Goal: Task Accomplishment & Management: Use online tool/utility

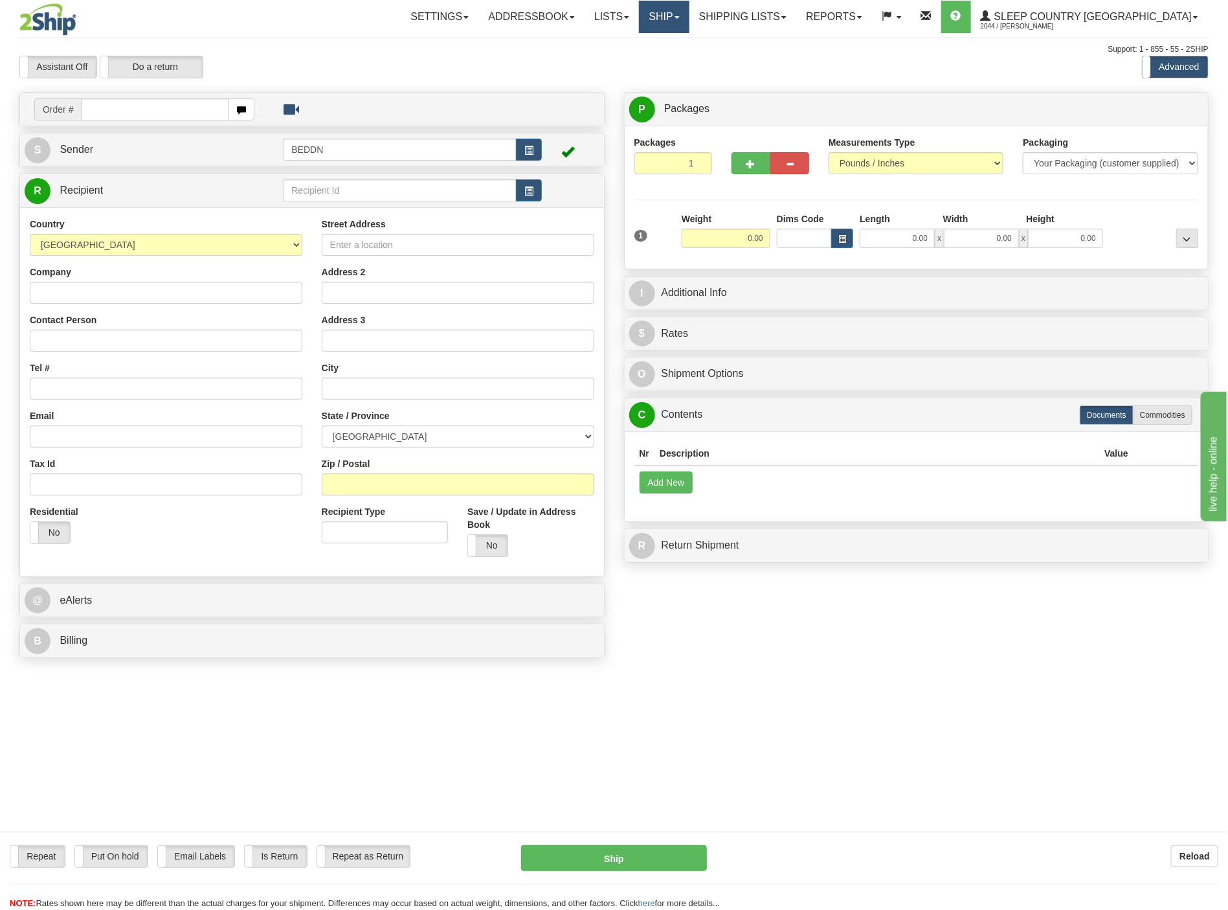
click at [689, 29] on link "Ship" at bounding box center [664, 17] width 50 height 32
click at [676, 61] on span "OnHold / Order Queue" at bounding box center [630, 62] width 91 height 10
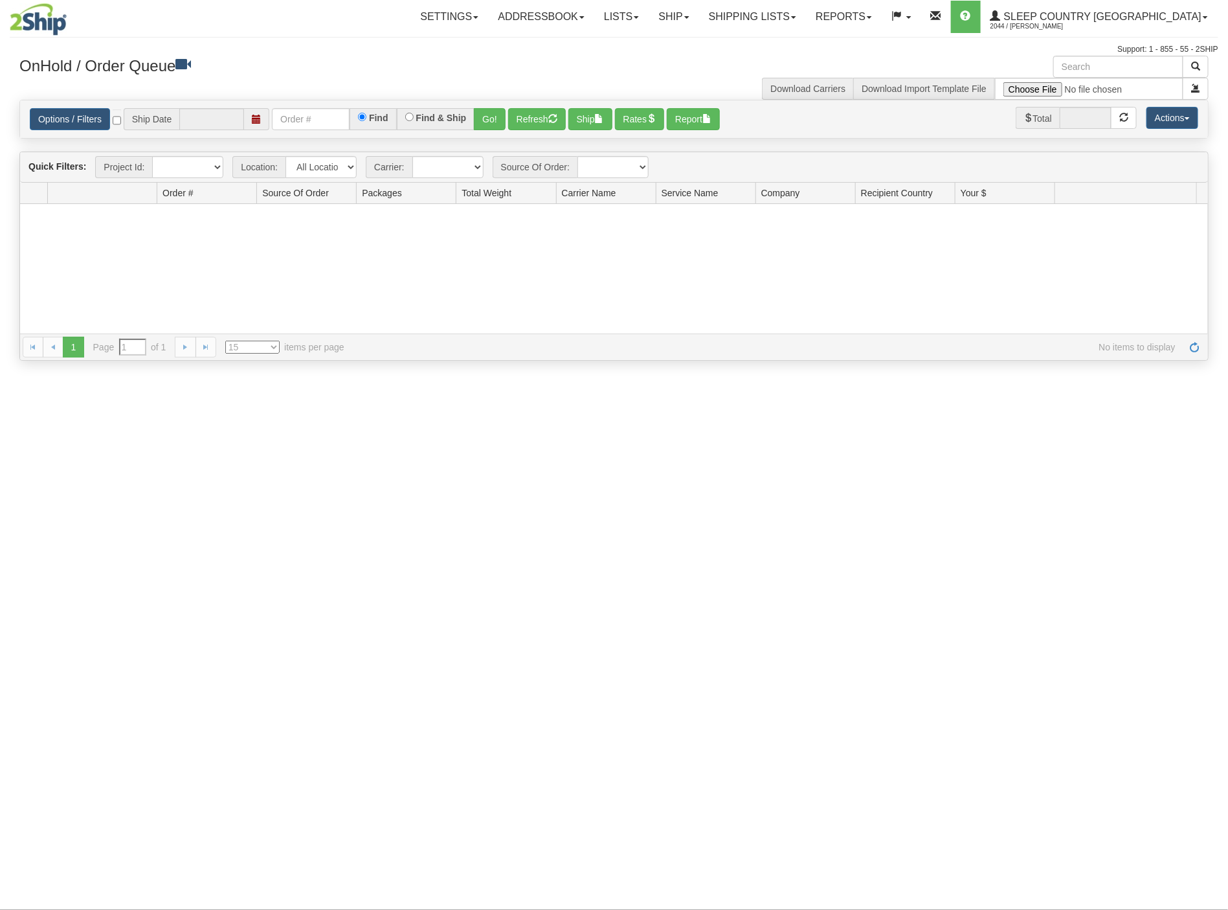
type input "[DATE]"
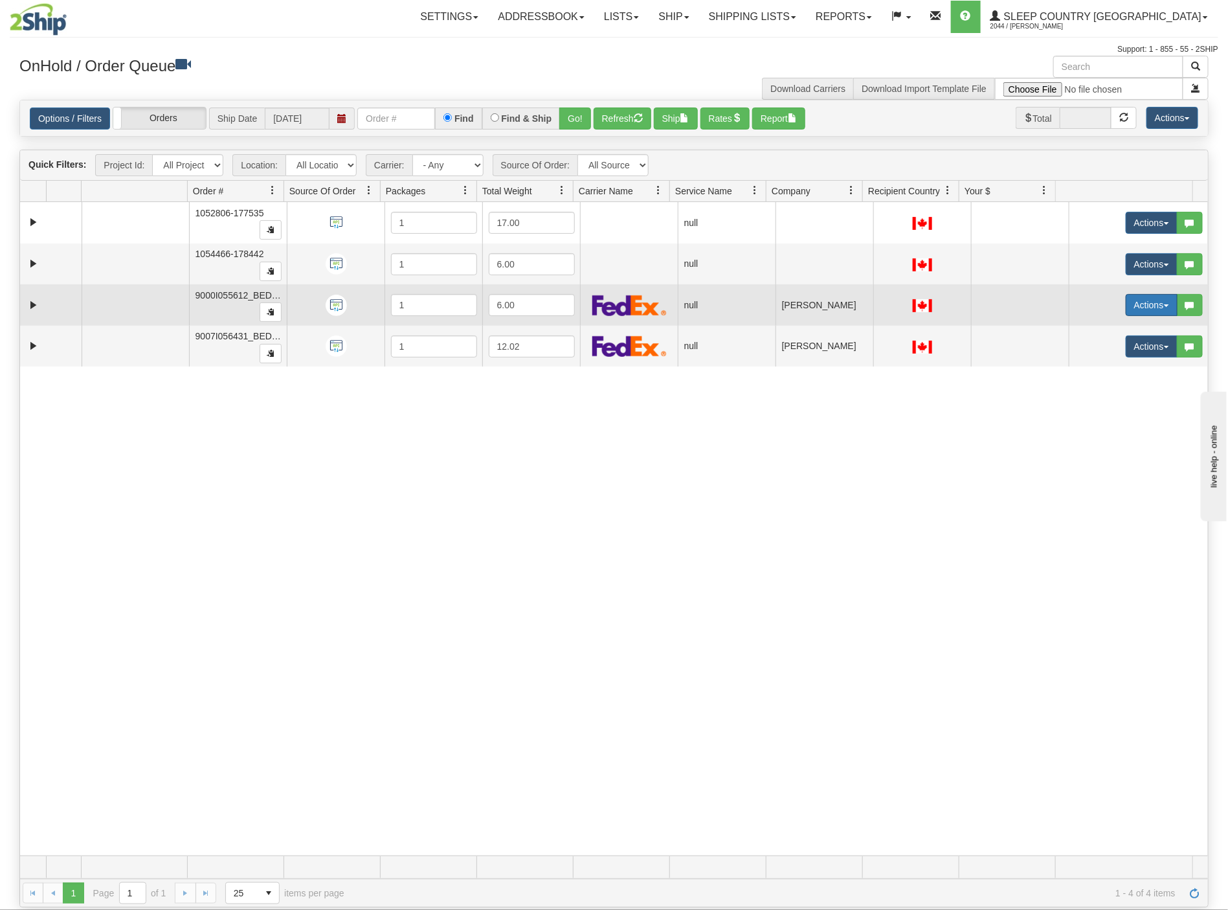
click at [1133, 310] on button "Actions" at bounding box center [1152, 305] width 52 height 22
click at [1078, 334] on span "Open" at bounding box center [1093, 329] width 31 height 10
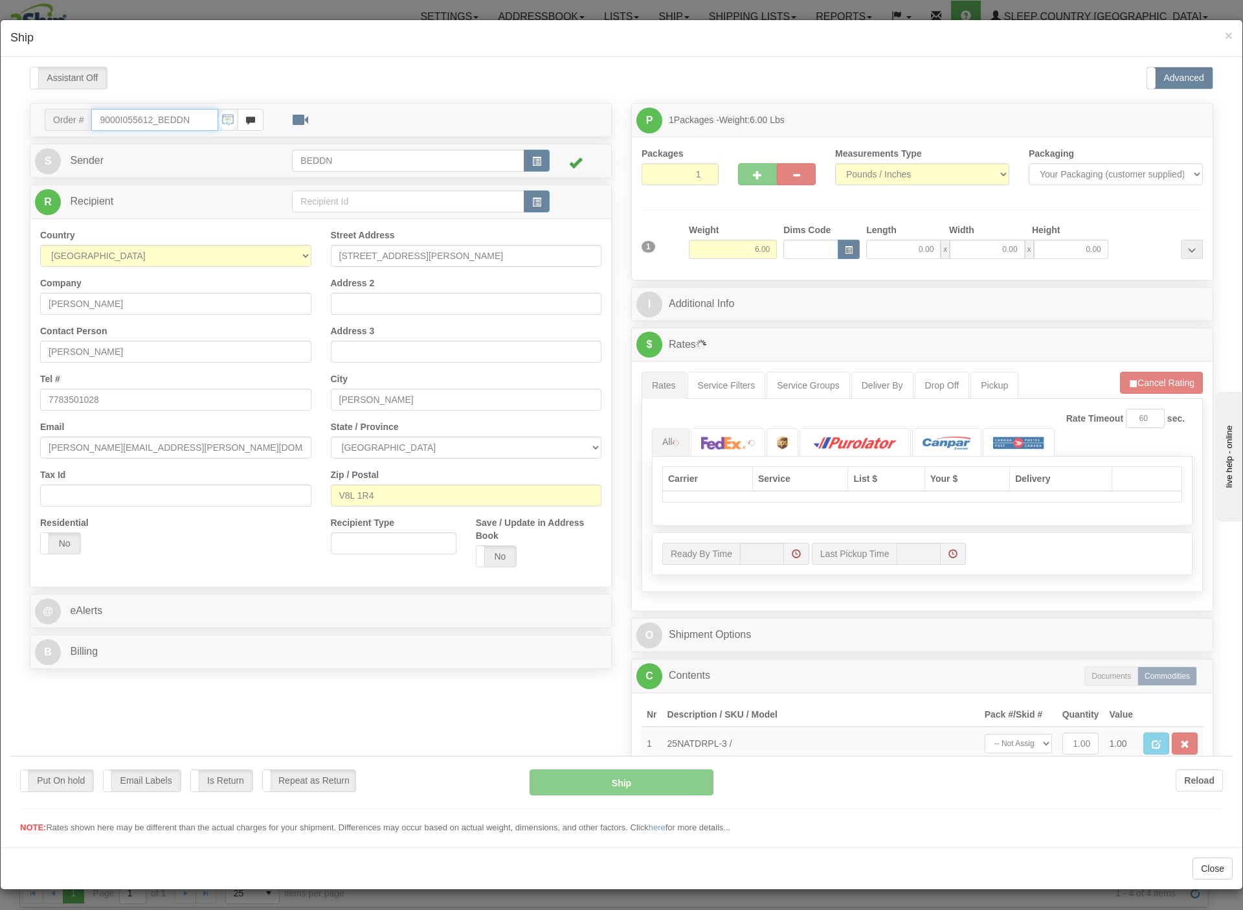
type input "14:01"
type input "16:00"
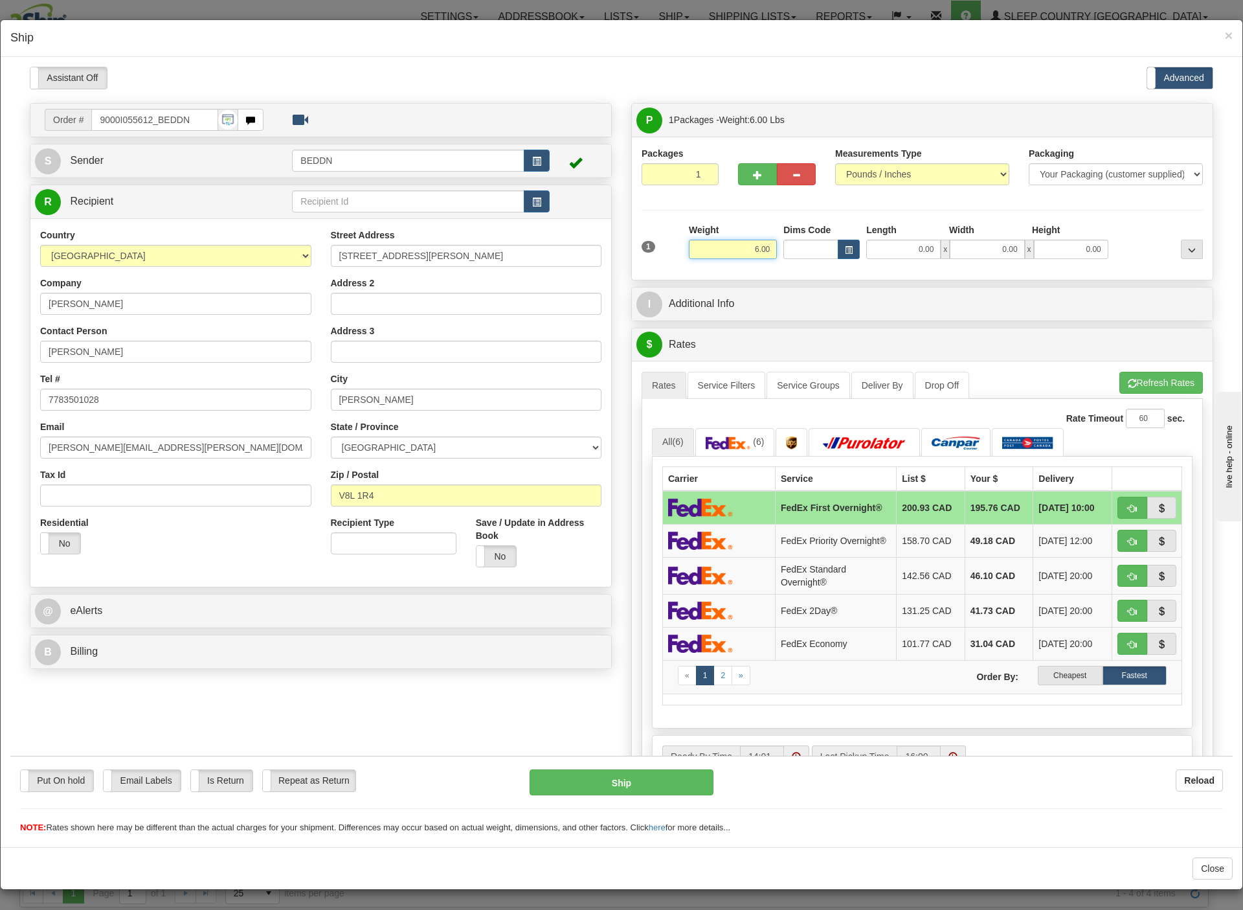
drag, startPoint x: 749, startPoint y: 251, endPoint x: 710, endPoint y: 249, distance: 39.5
click at [710, 249] on input "6.00" at bounding box center [733, 248] width 88 height 19
type input "3.00"
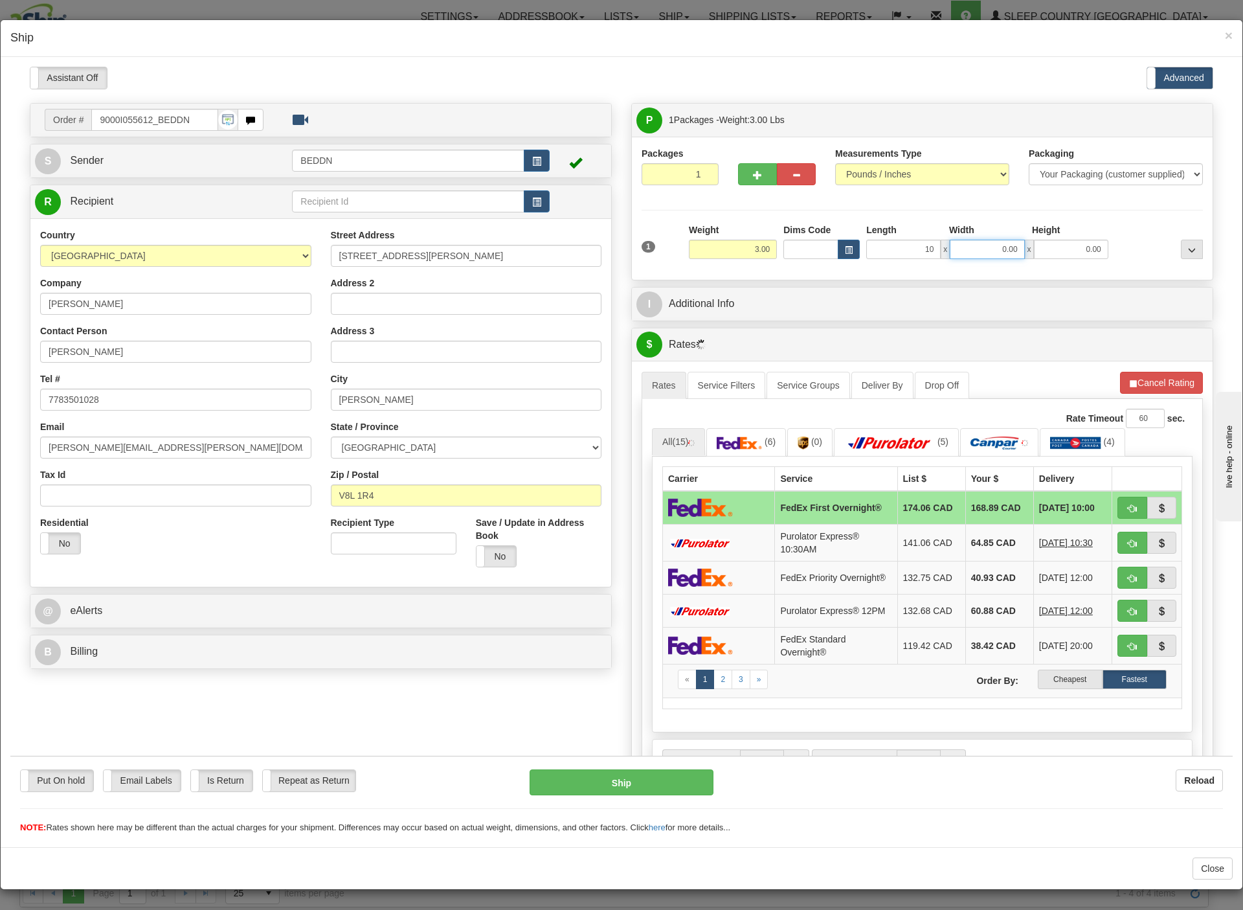
type input "10.00"
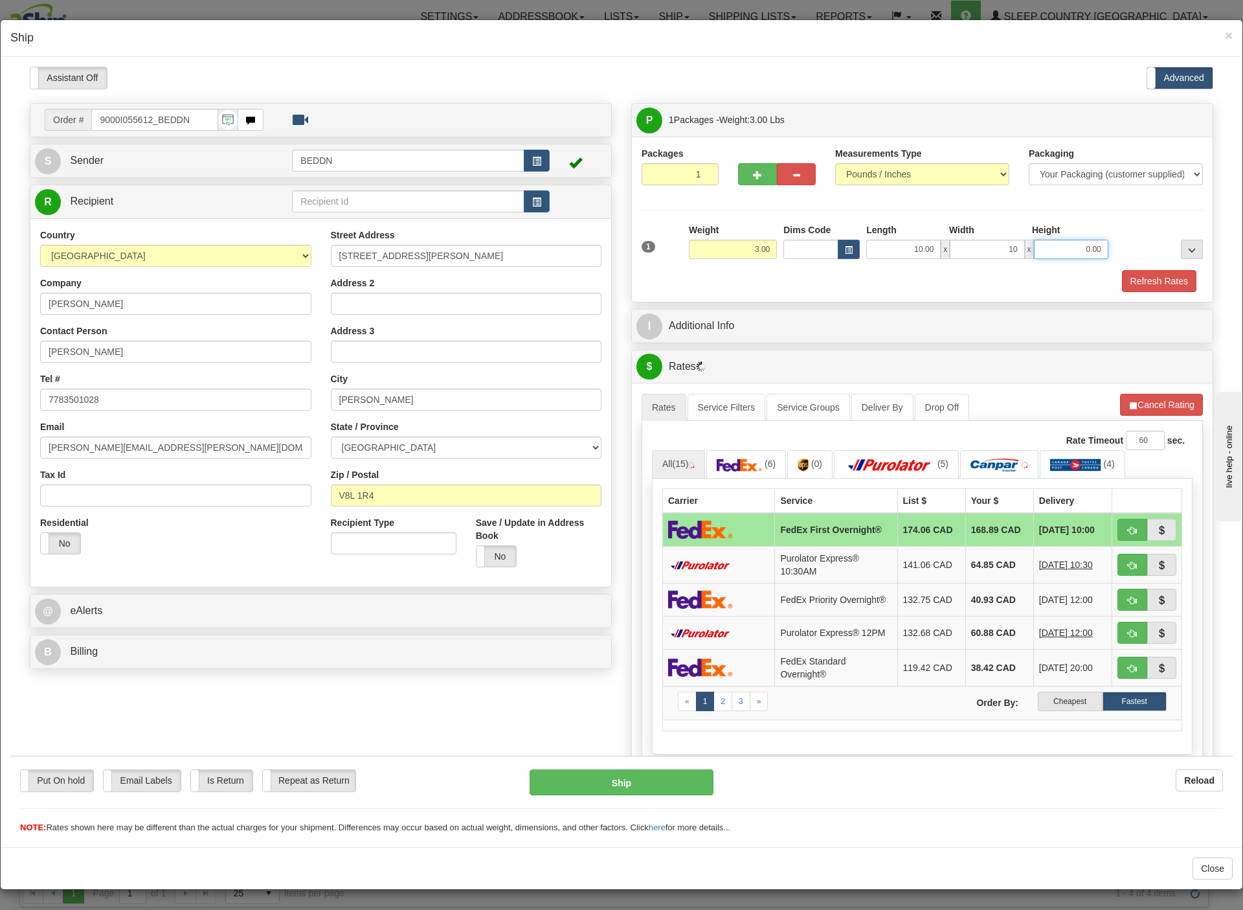
type input "10.00"
type input "20.00"
click at [1038, 710] on label "Cheapest" at bounding box center [1070, 700] width 64 height 19
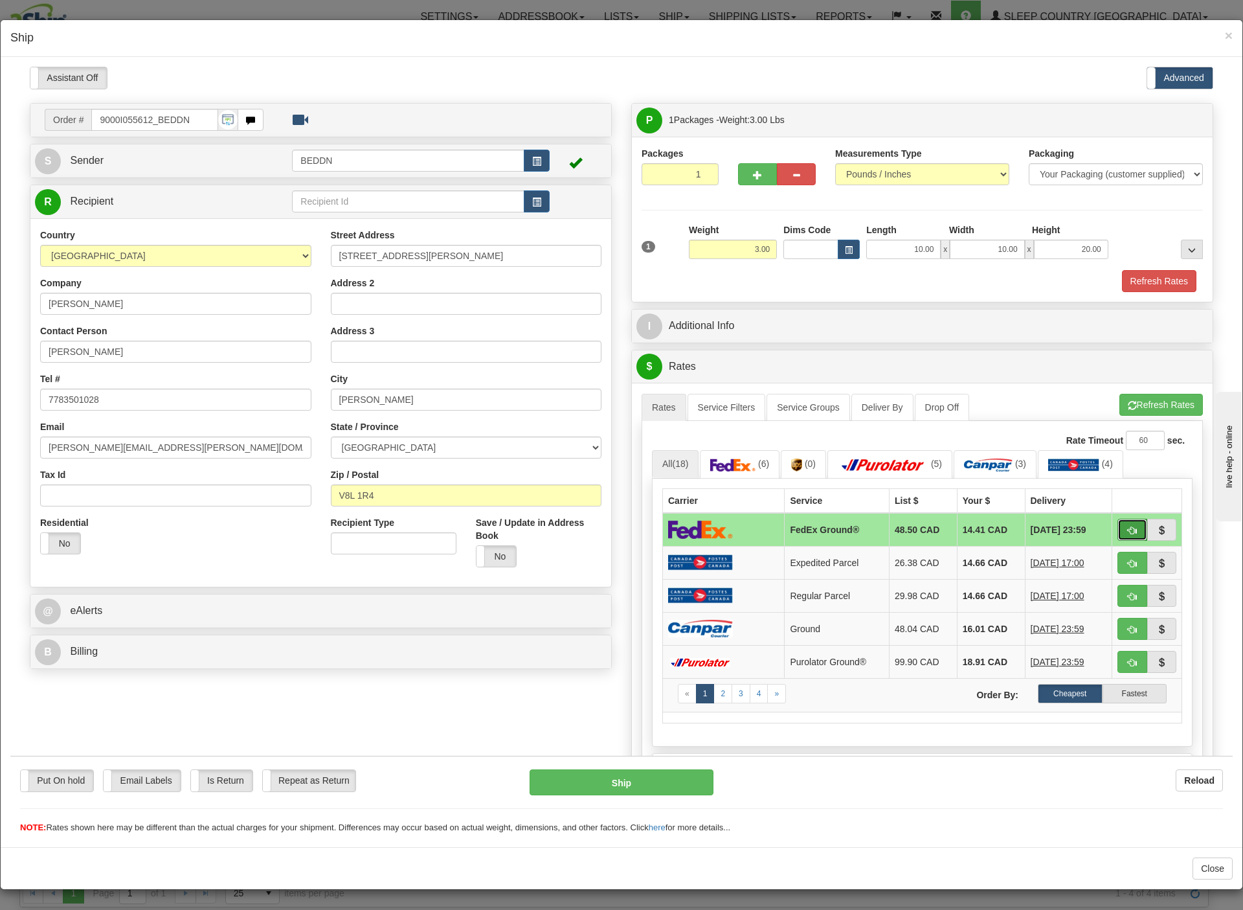
click at [1128, 534] on span "button" at bounding box center [1132, 530] width 9 height 8
type input "92"
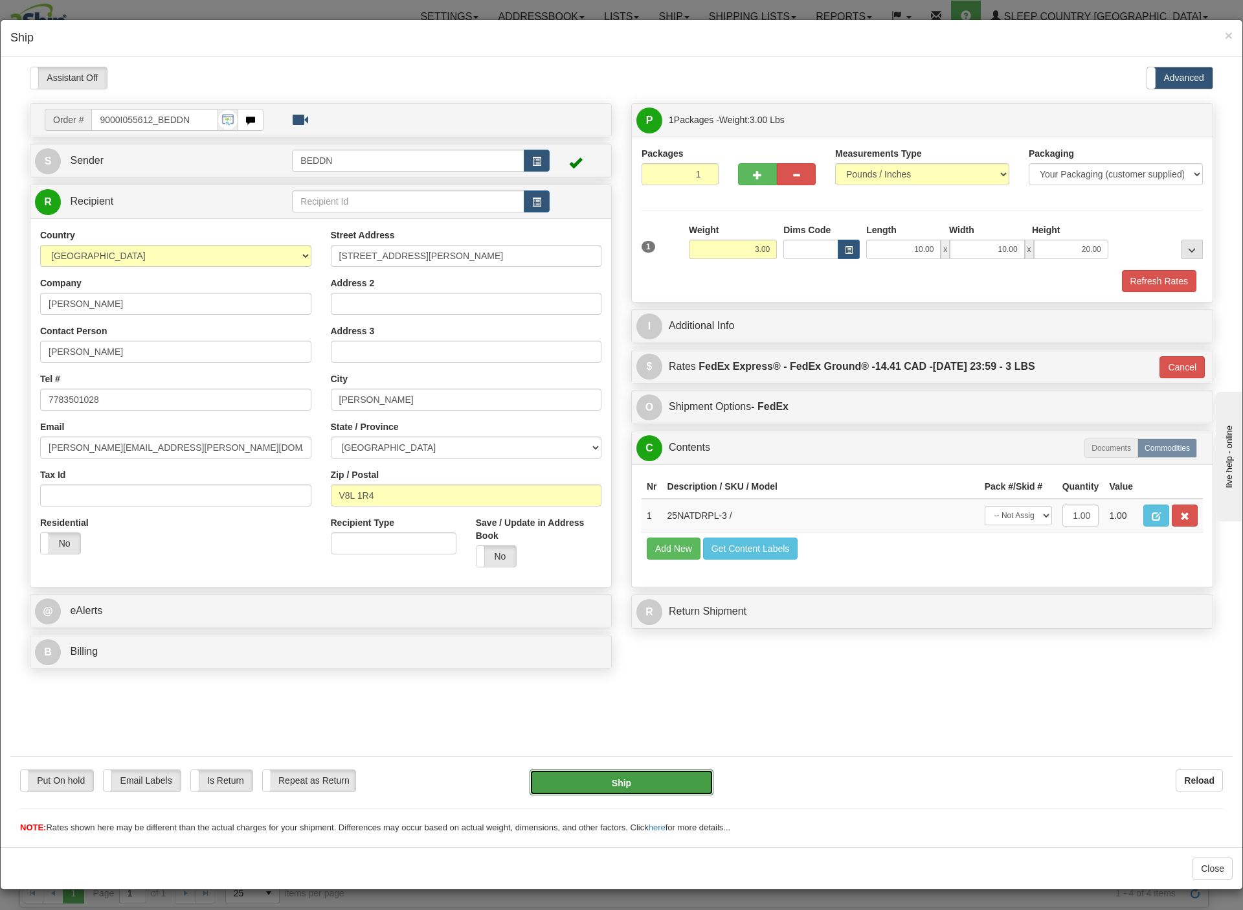
click at [635, 784] on button "Ship" at bounding box center [622, 782] width 185 height 26
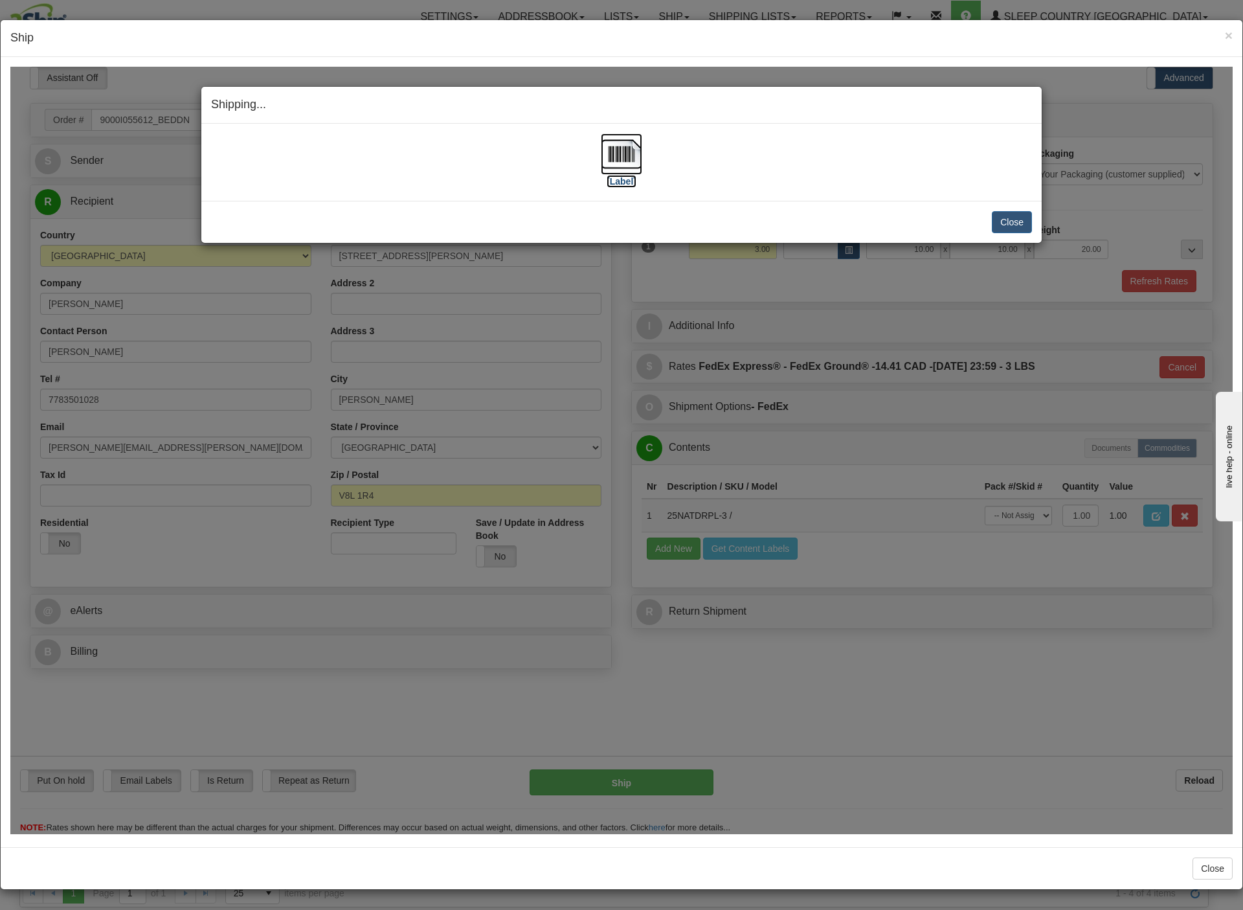
click at [621, 152] on img at bounding box center [621, 153] width 41 height 41
click at [992, 229] on button "Close" at bounding box center [1012, 221] width 40 height 22
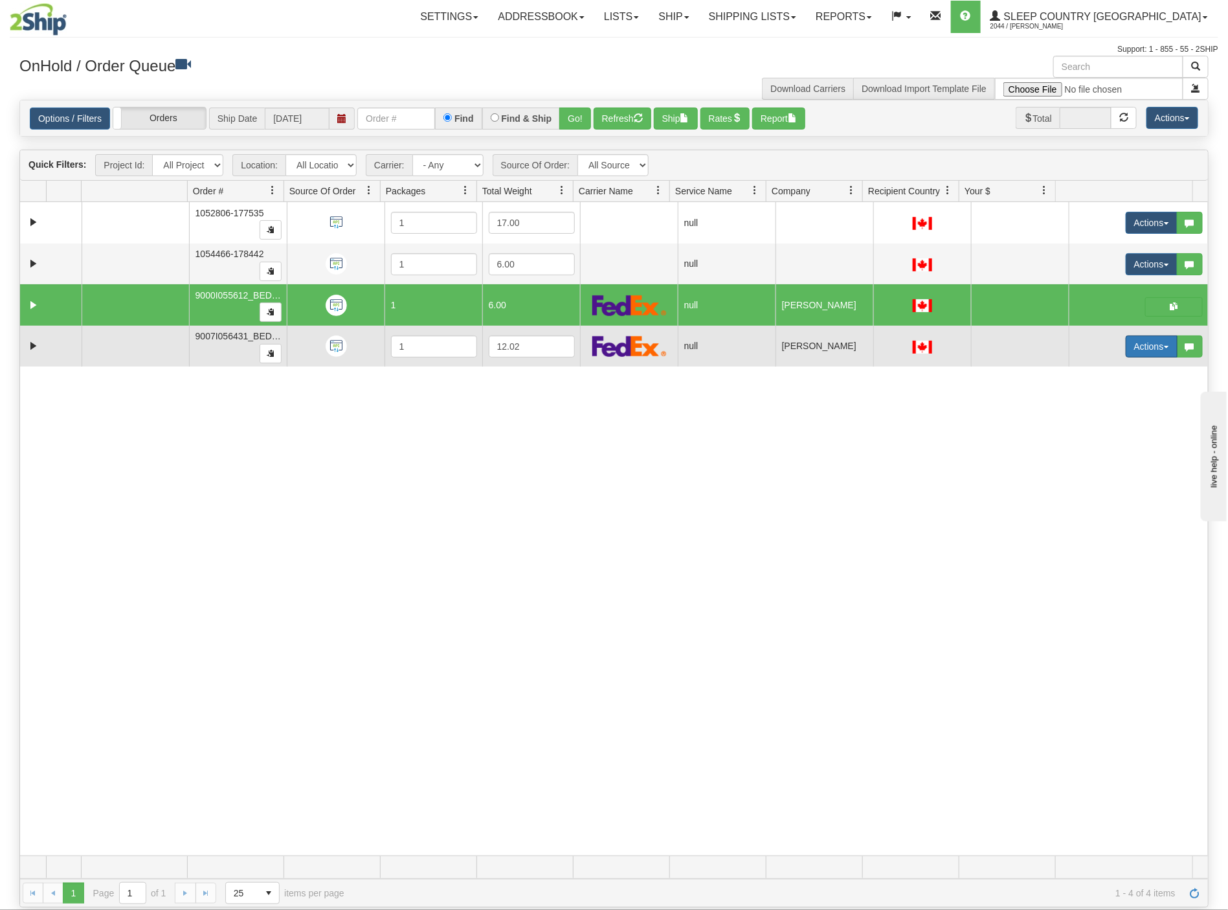
click at [1141, 352] on button "Actions" at bounding box center [1152, 346] width 52 height 22
click at [1084, 376] on span "Open" at bounding box center [1093, 371] width 31 height 10
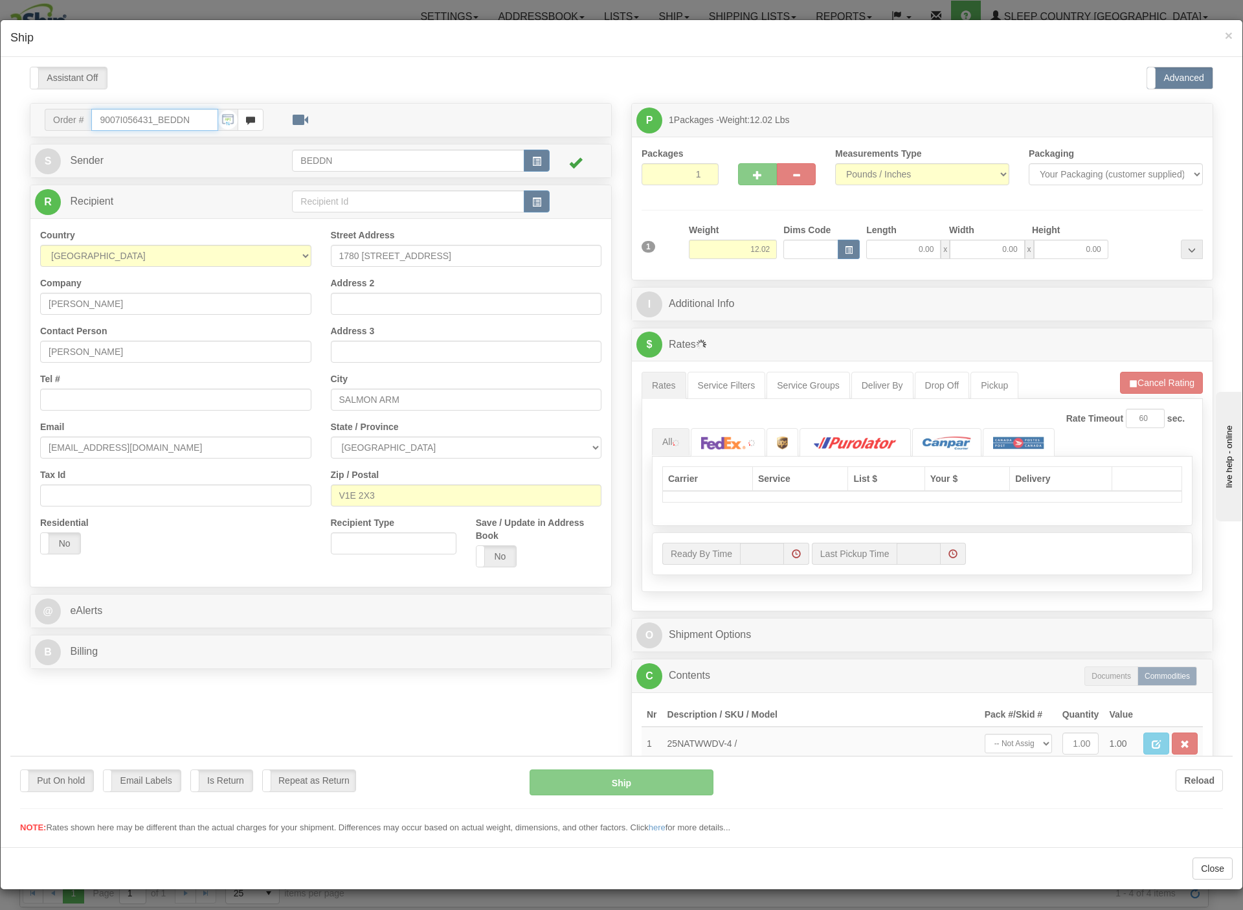
type input "14:02"
type input "16:00"
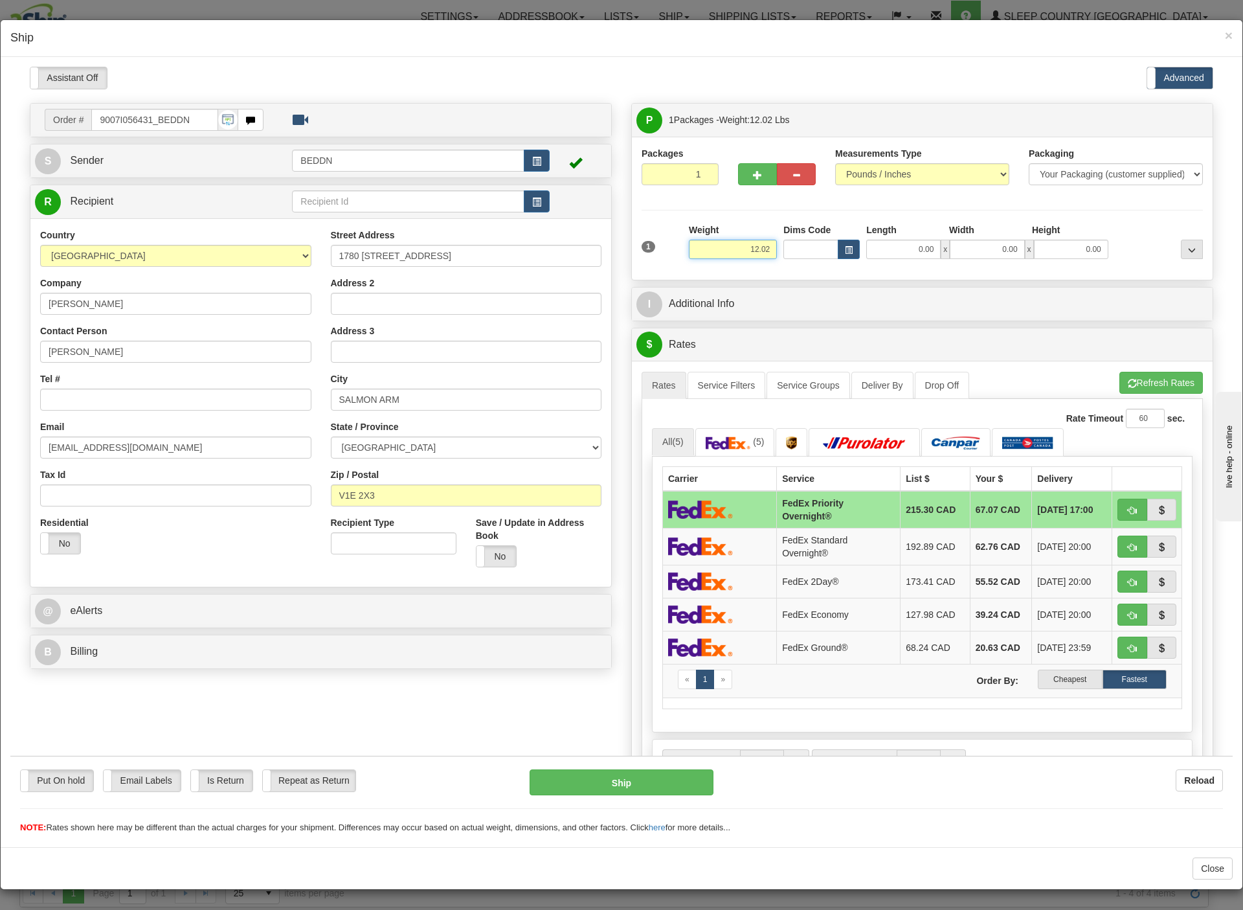
drag, startPoint x: 698, startPoint y: 245, endPoint x: 799, endPoint y: 254, distance: 101.4
click at [799, 254] on div "1 Weight 12.02 Dims Code x x" at bounding box center [922, 246] width 568 height 46
type input "5.00"
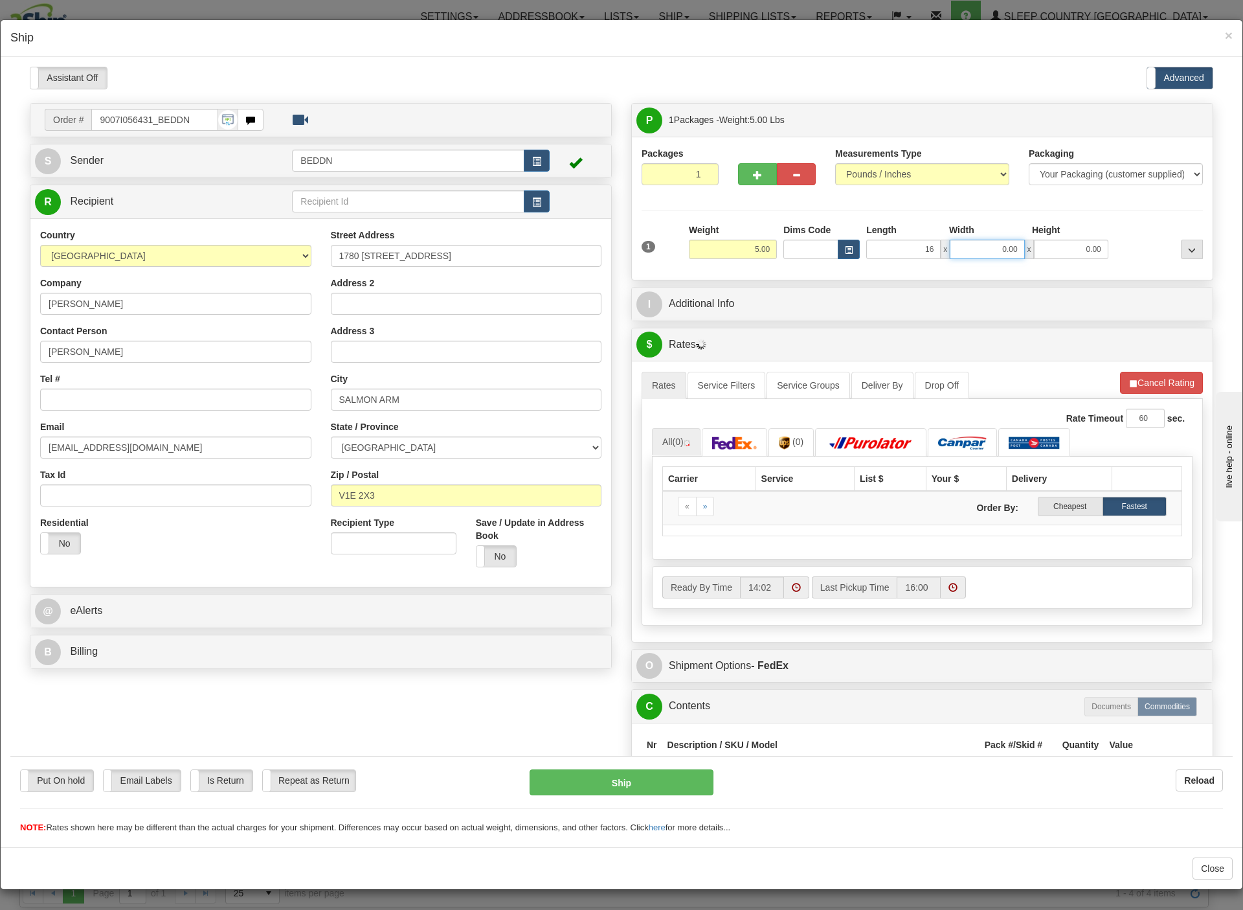
type input "16.00"
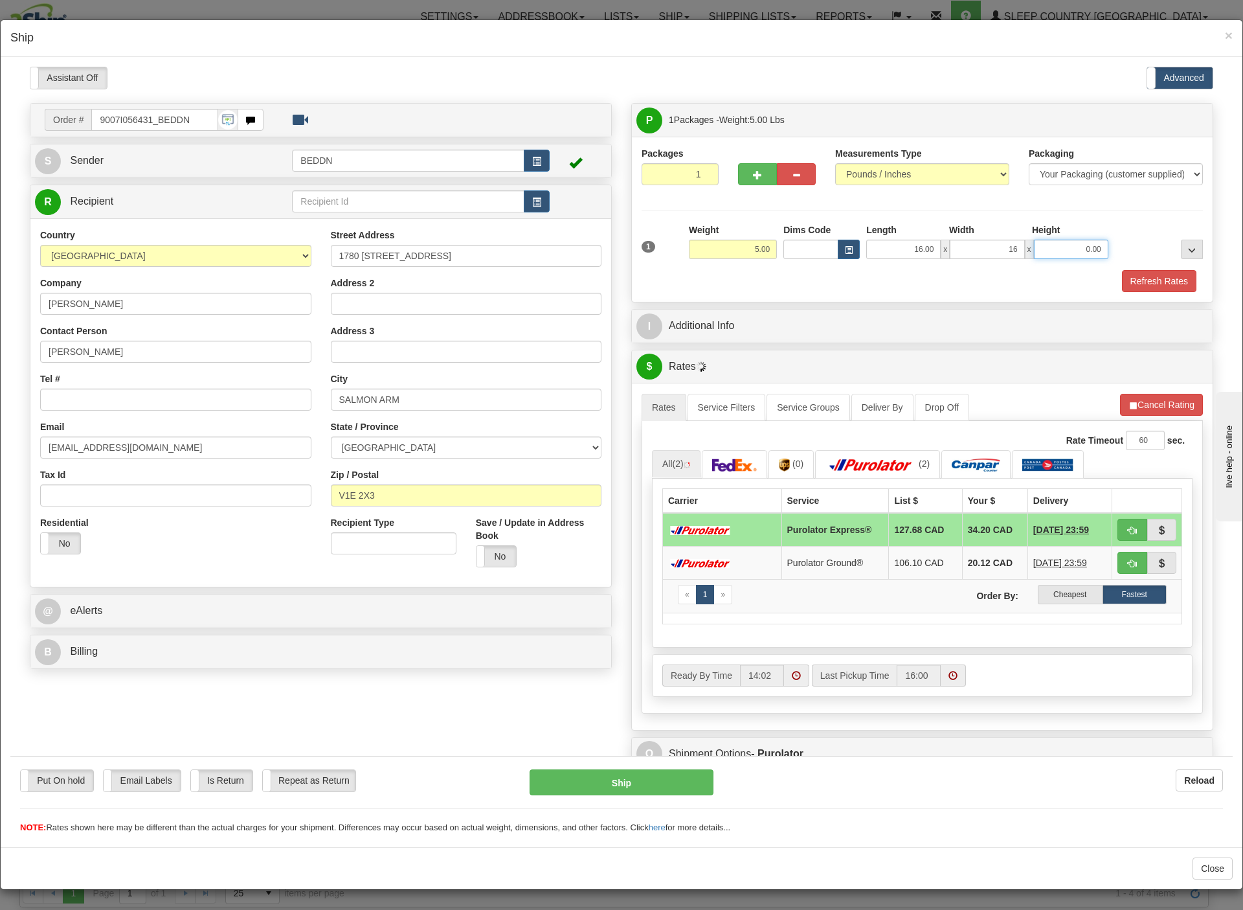
type input "16.00"
type input "10"
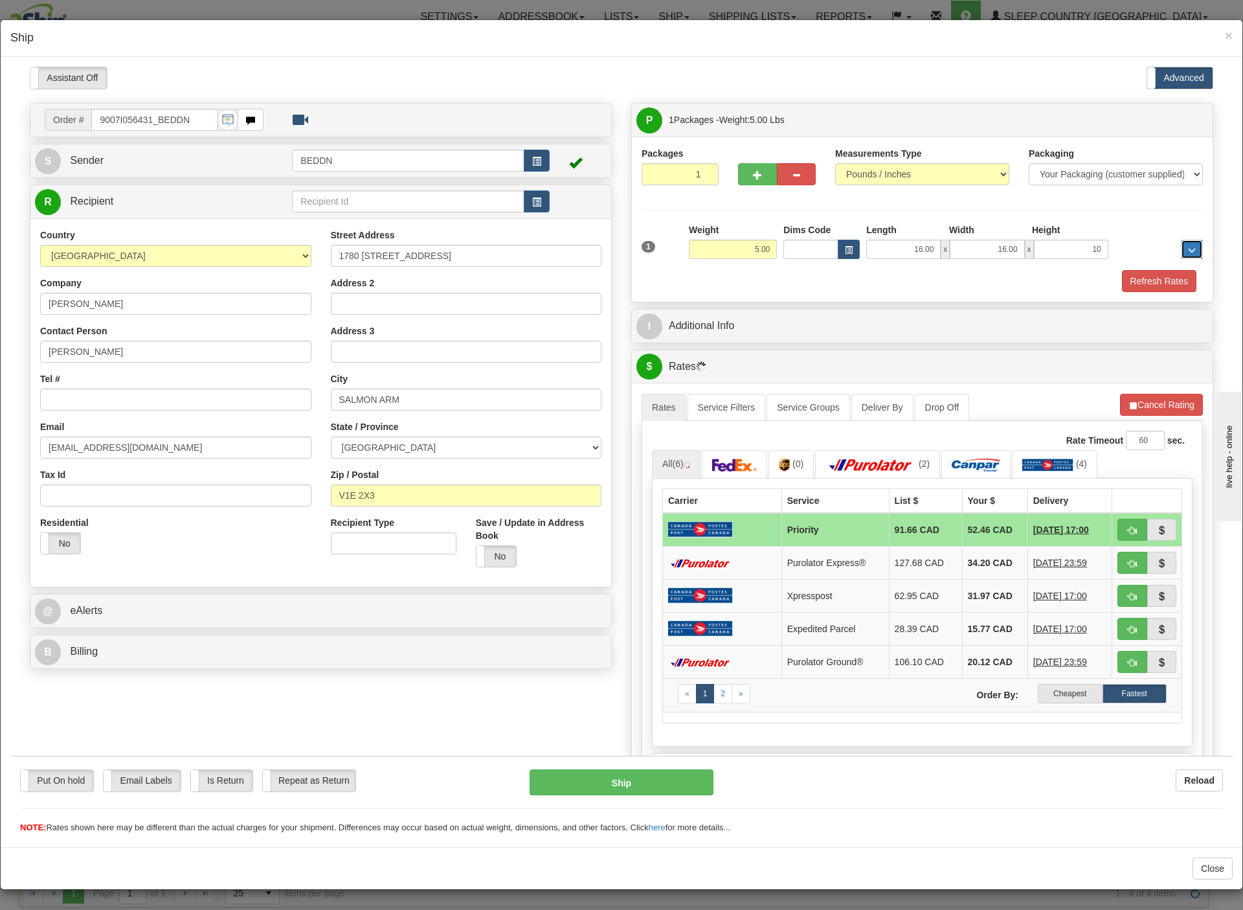
type input "10.00"
click at [1038, 703] on label "Cheapest" at bounding box center [1070, 692] width 64 height 19
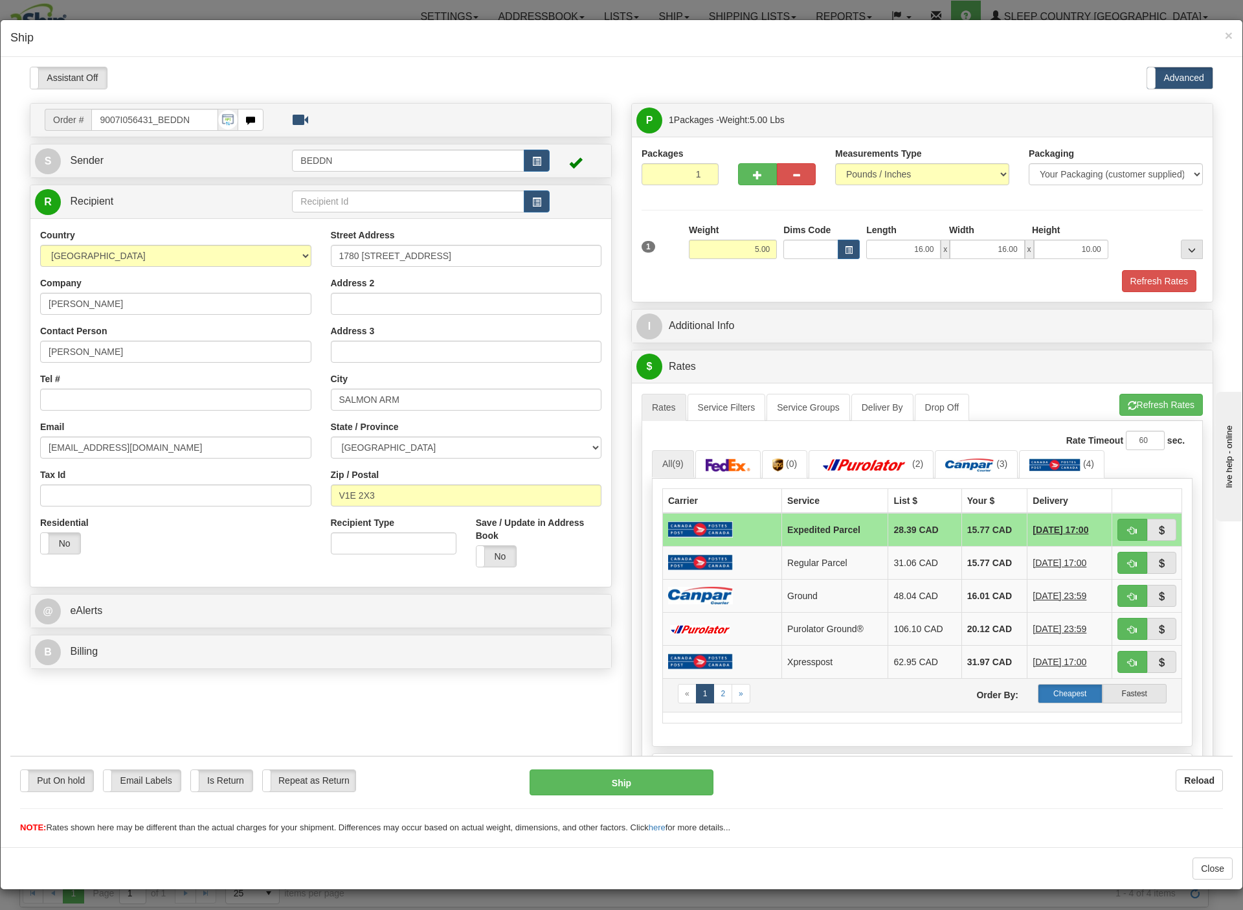
click at [1038, 699] on label "Cheapest" at bounding box center [1070, 692] width 64 height 19
click at [714, 703] on link "2" at bounding box center [723, 692] width 19 height 19
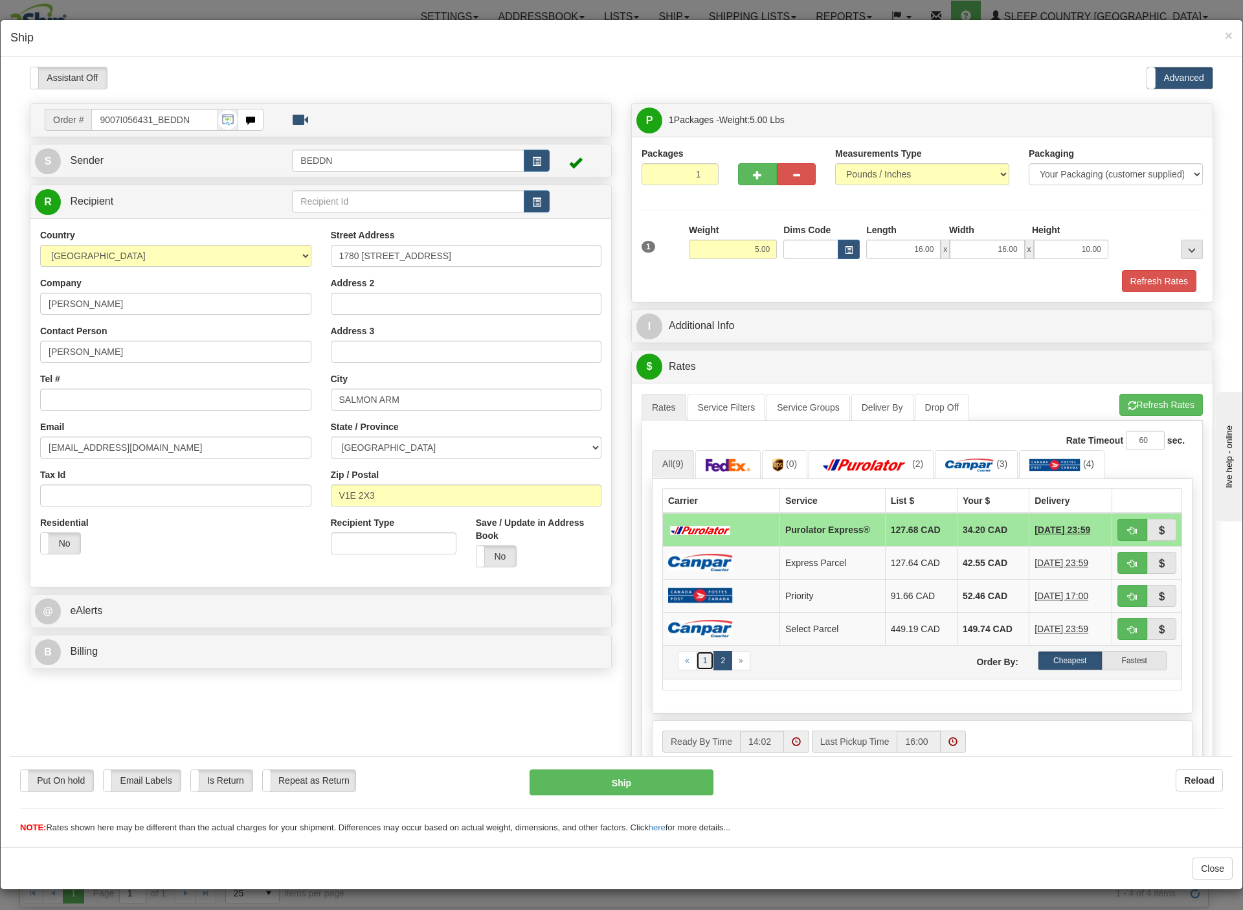
click at [696, 670] on link "1" at bounding box center [705, 659] width 19 height 19
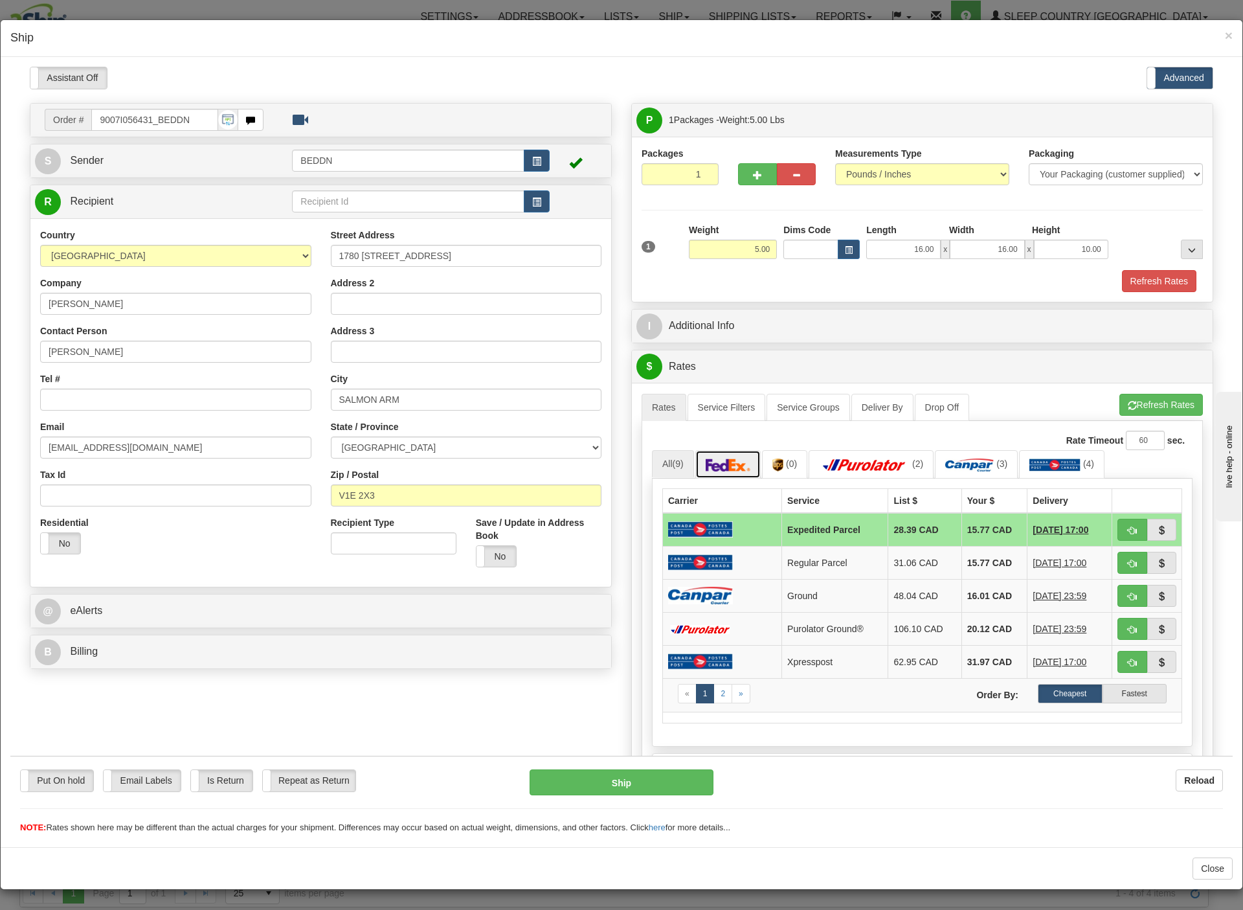
click at [721, 471] on img at bounding box center [728, 464] width 45 height 13
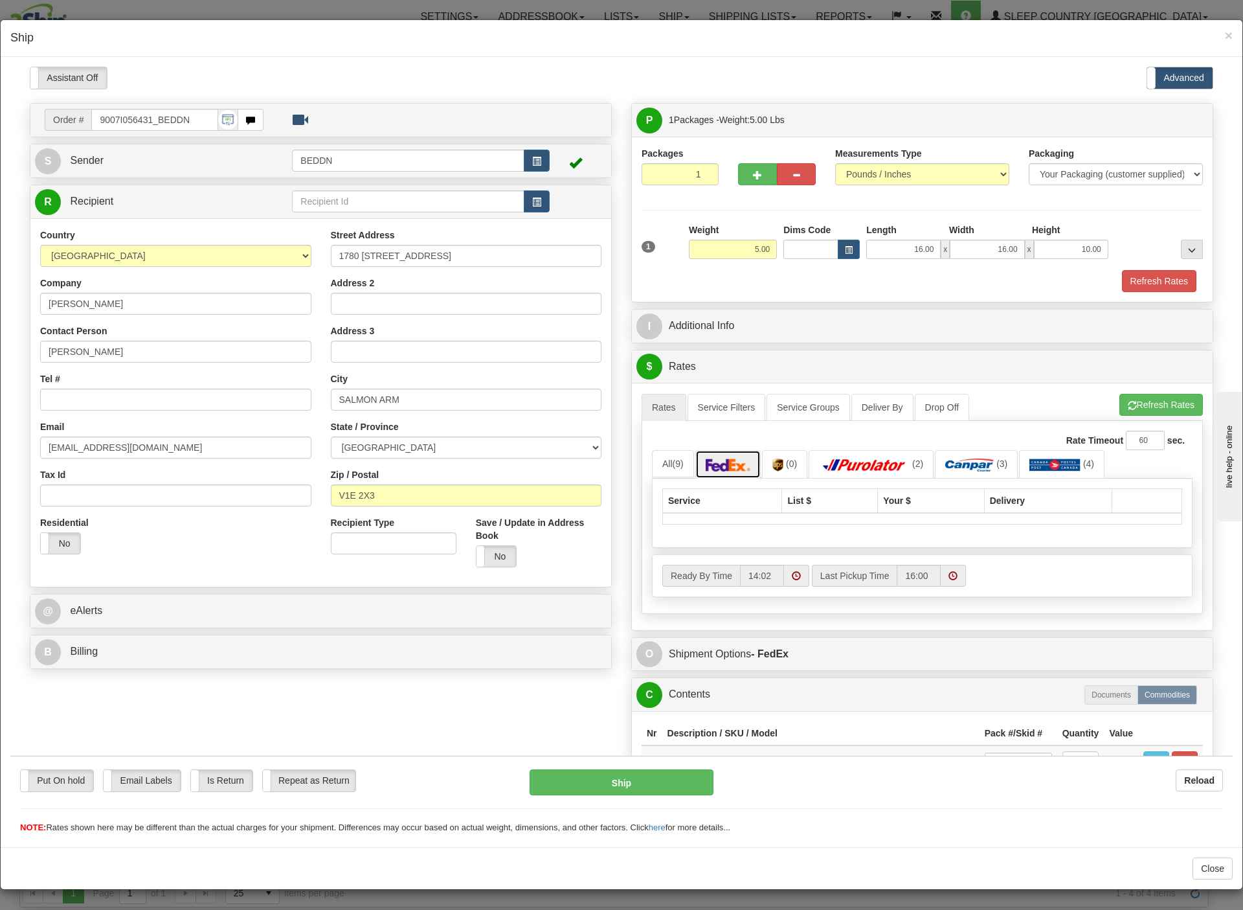
click at [720, 471] on img at bounding box center [728, 464] width 45 height 13
click at [653, 468] on link "All (9)" at bounding box center [673, 462] width 42 height 27
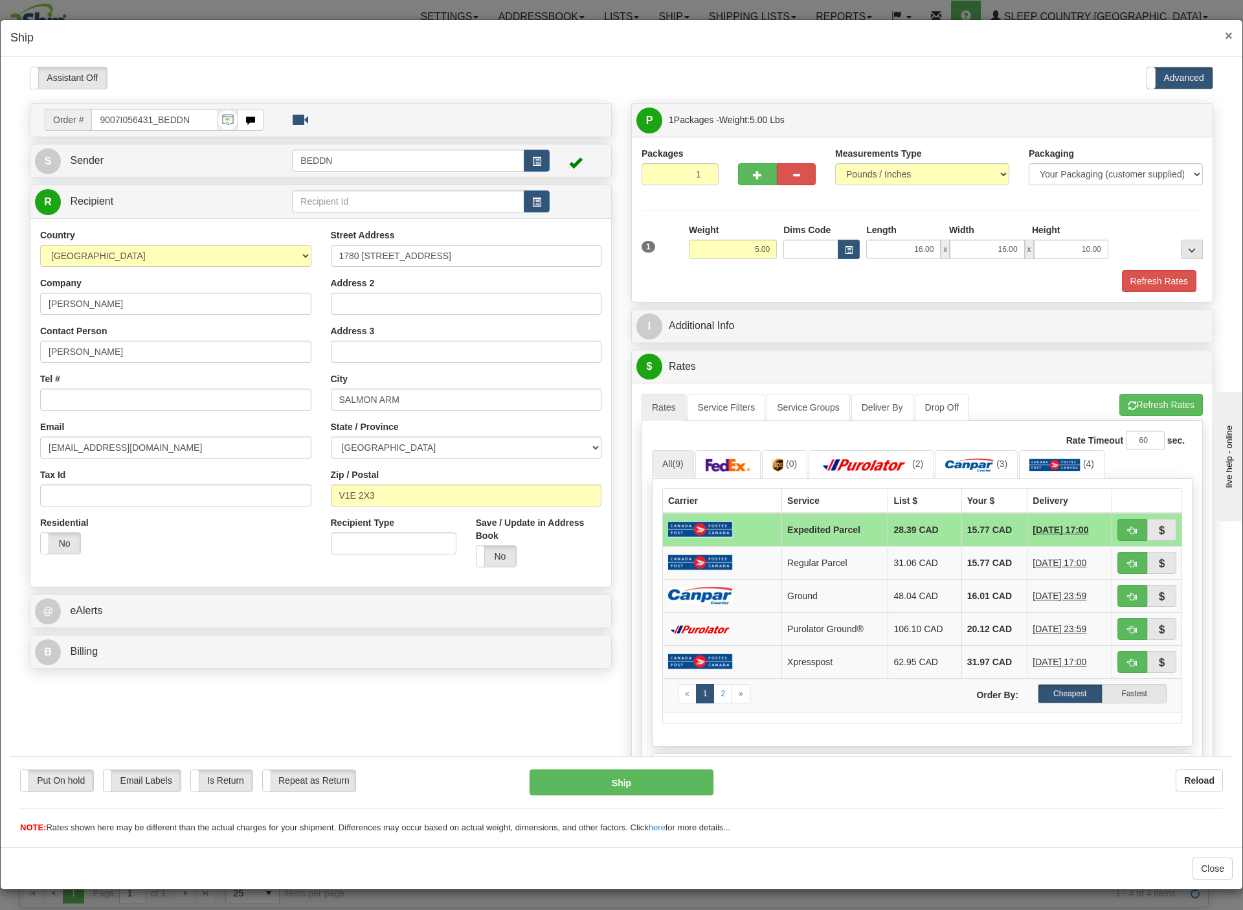
click at [1225, 31] on span "×" at bounding box center [1229, 35] width 8 height 15
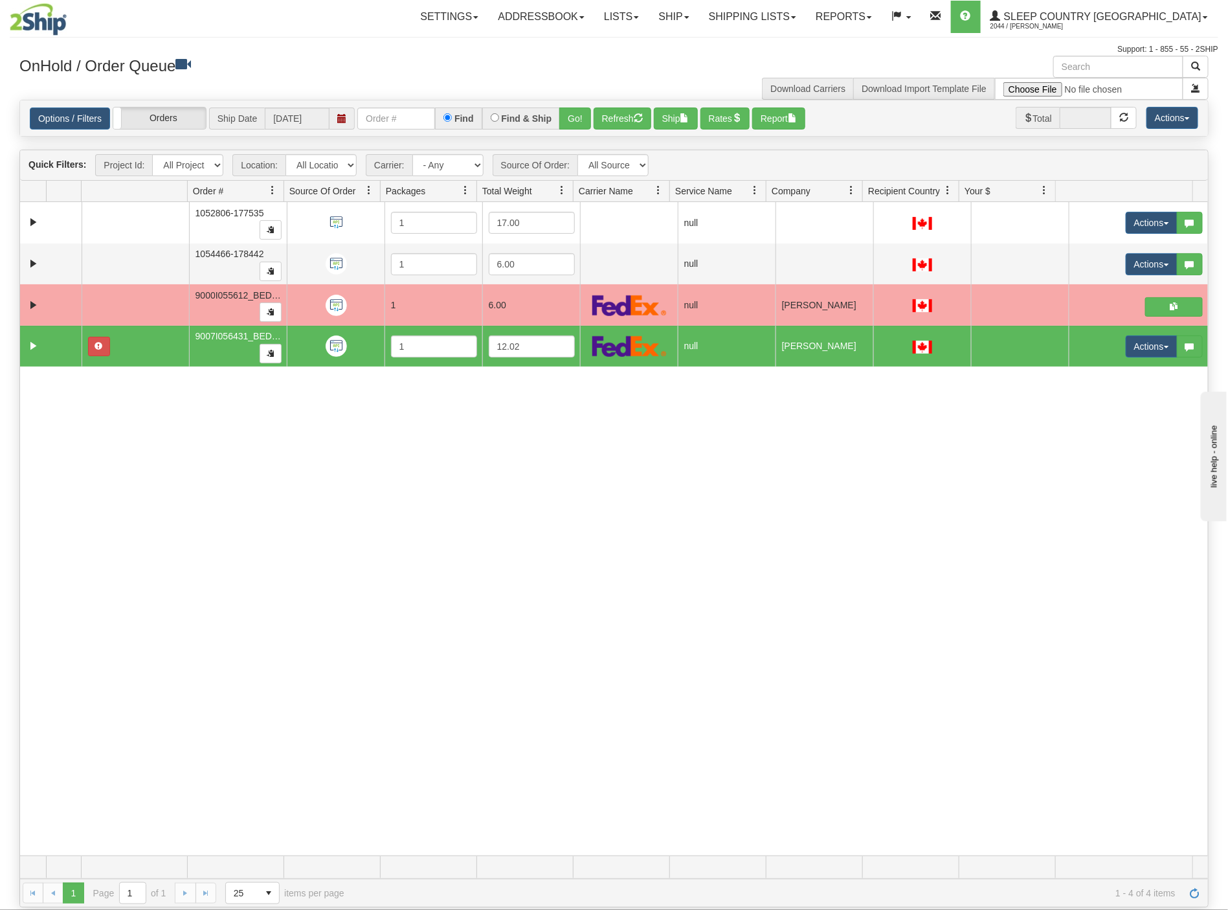
click at [949, 569] on div "31452490 BEDDN 90665339 0 1052806-177535 1 17.00 null integrate2oracle Sleep Co…" at bounding box center [614, 528] width 1188 height 653
click at [1135, 348] on button "Actions" at bounding box center [1152, 346] width 52 height 22
click at [1078, 374] on span "Open" at bounding box center [1093, 371] width 31 height 10
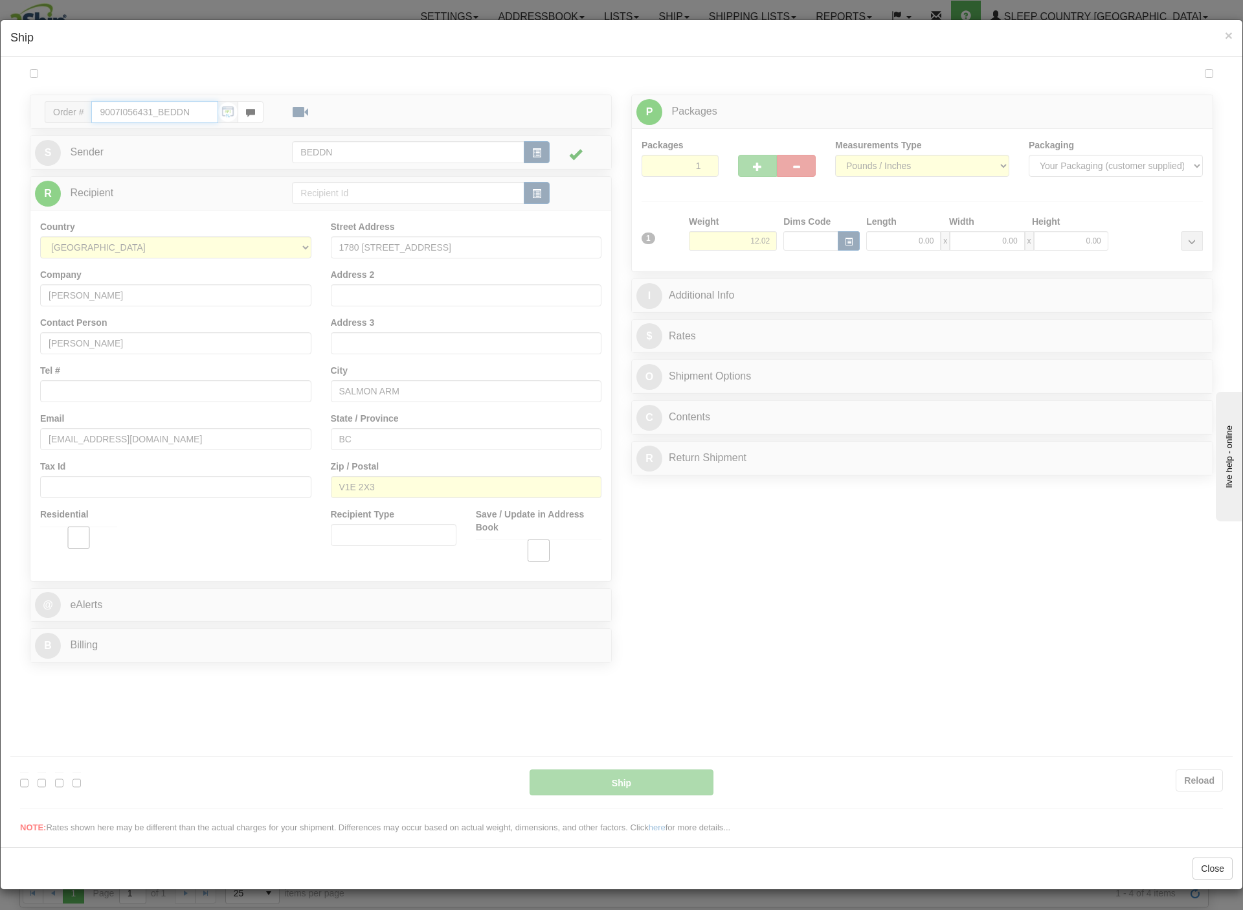
type input "14:04"
type input "16:00"
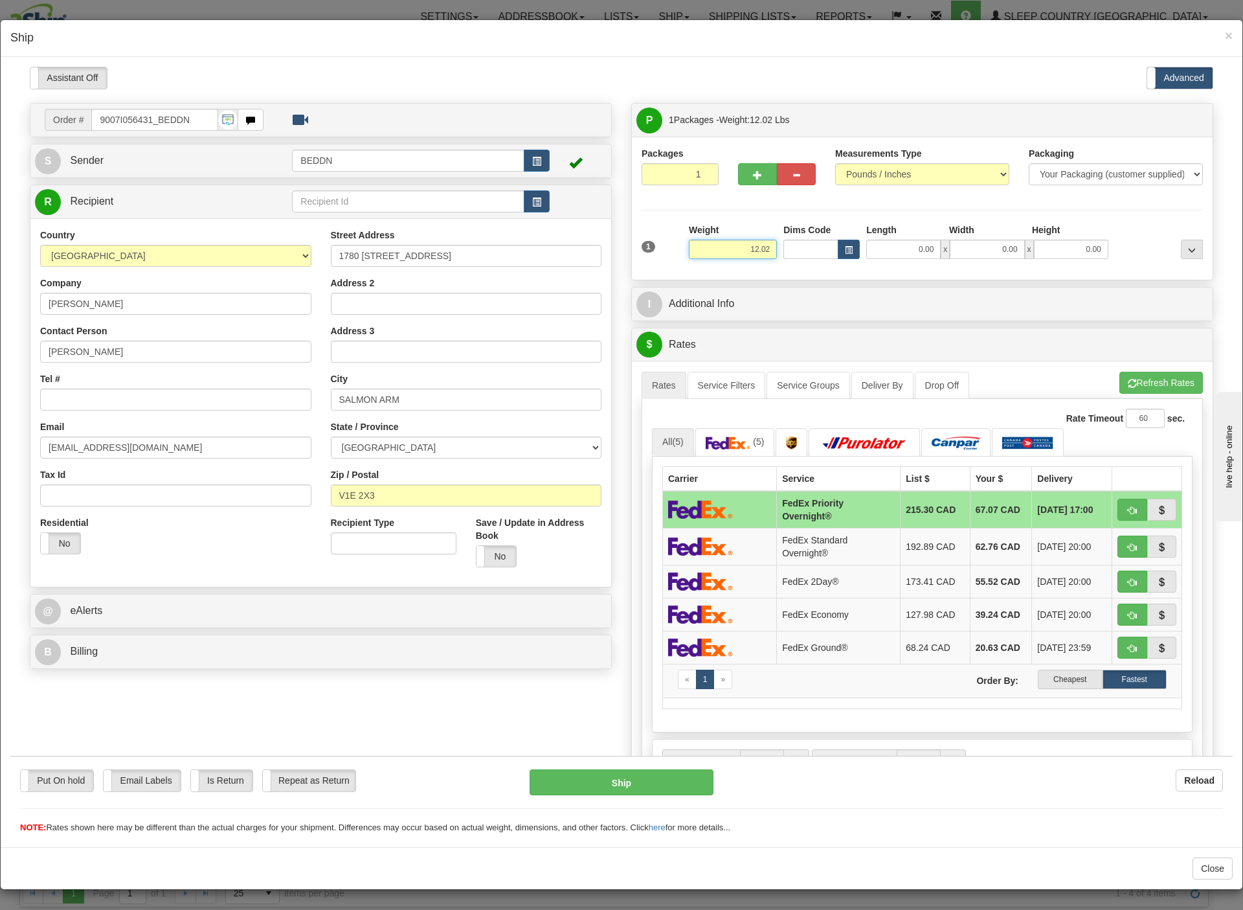
click at [738, 250] on input "12.02" at bounding box center [733, 248] width 88 height 19
drag, startPoint x: 727, startPoint y: 254, endPoint x: 797, endPoint y: 256, distance: 70.0
click at [797, 256] on div "1 Weight 12.02 Dims Code x x" at bounding box center [922, 246] width 568 height 46
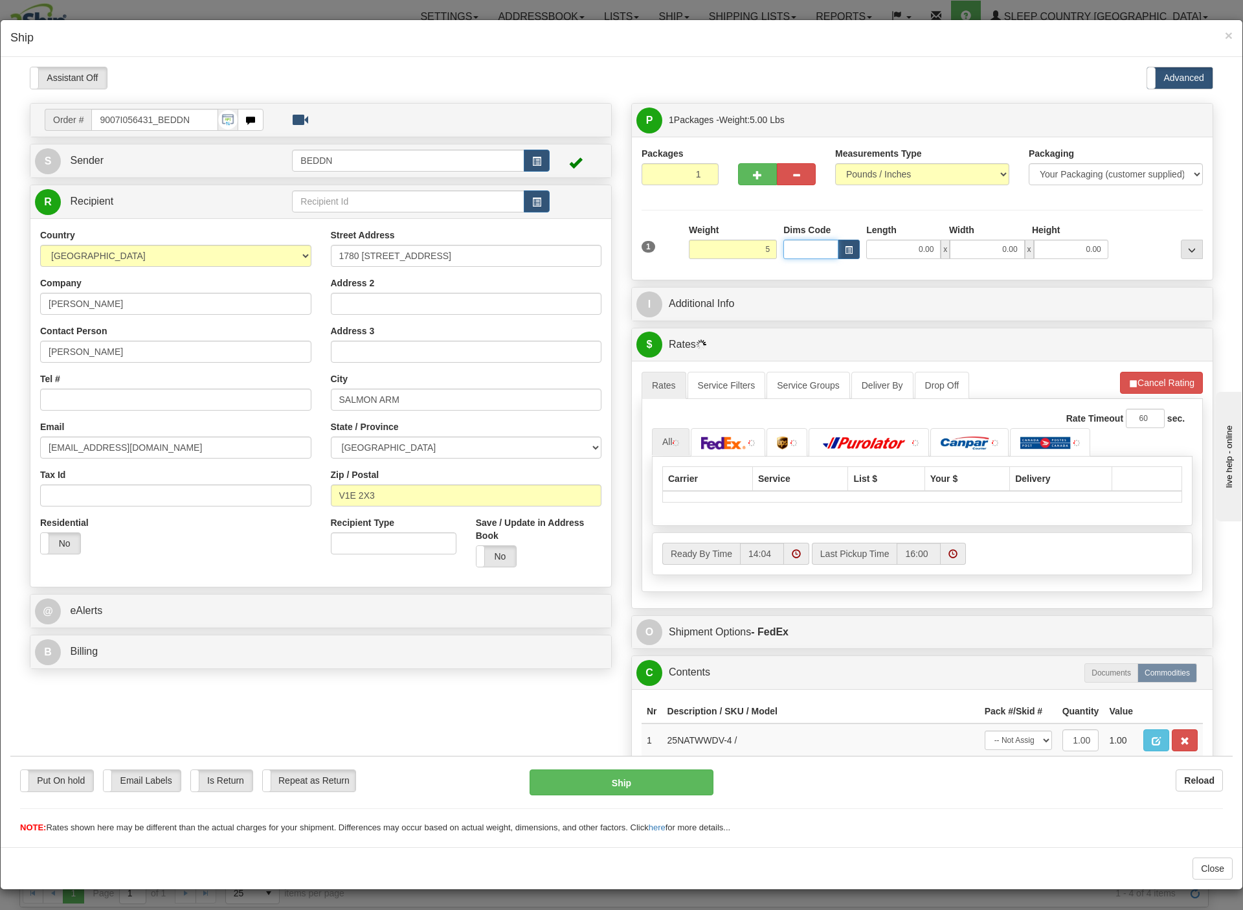
type input "5.00"
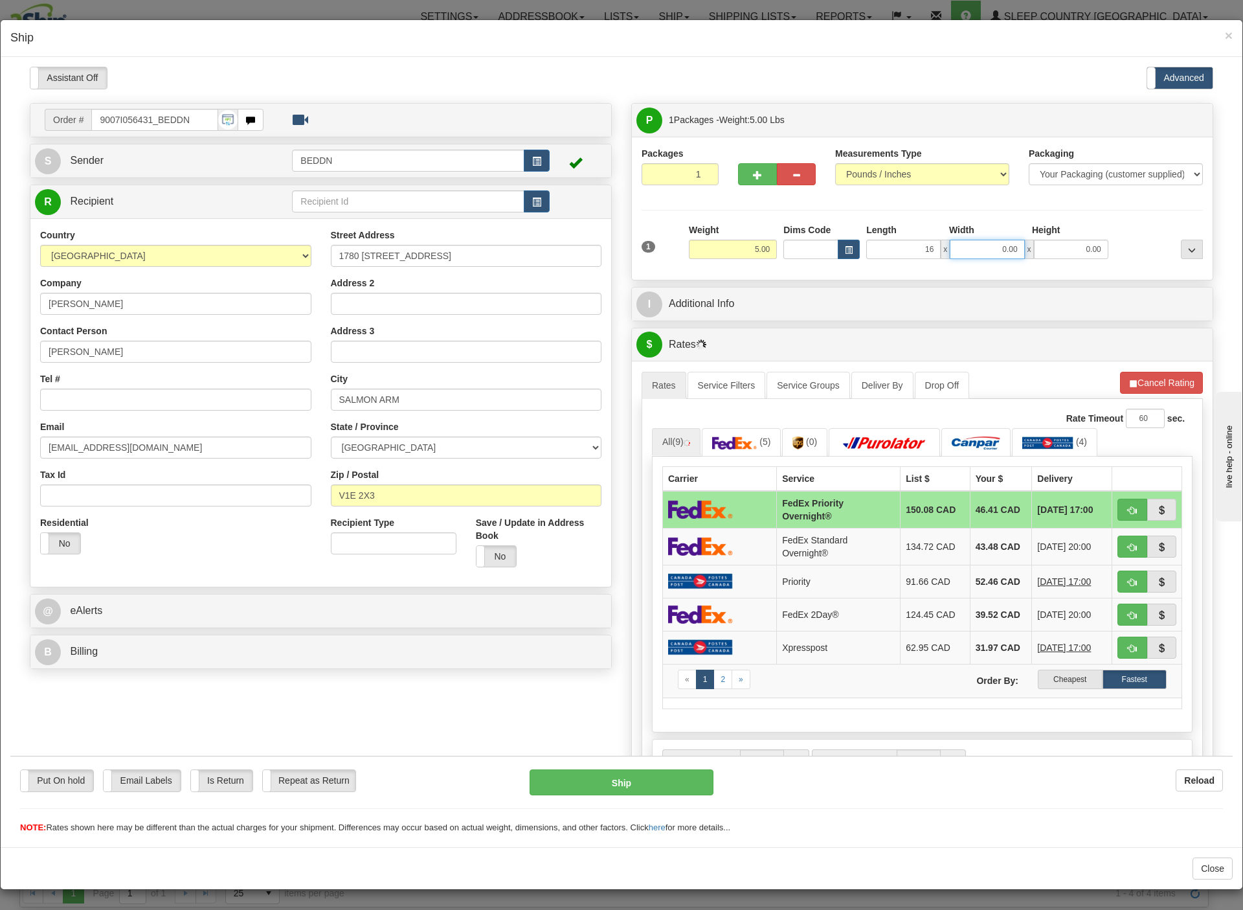
type input "16.00"
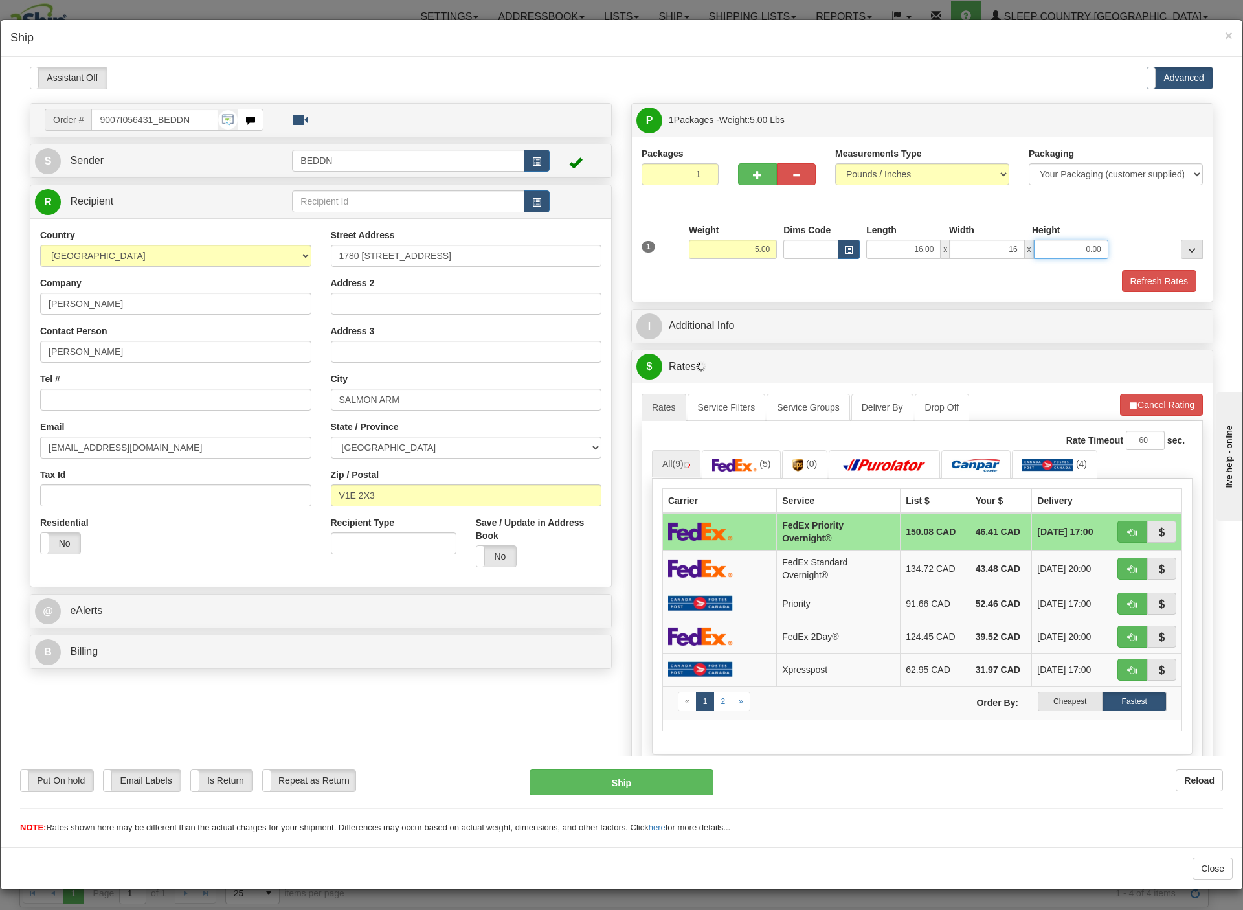
type input "16.00"
type input "10.00"
click at [1031, 354] on div "$ Rates Cancel" at bounding box center [922, 366] width 581 height 33
click at [1040, 710] on label "Cheapest" at bounding box center [1070, 700] width 64 height 19
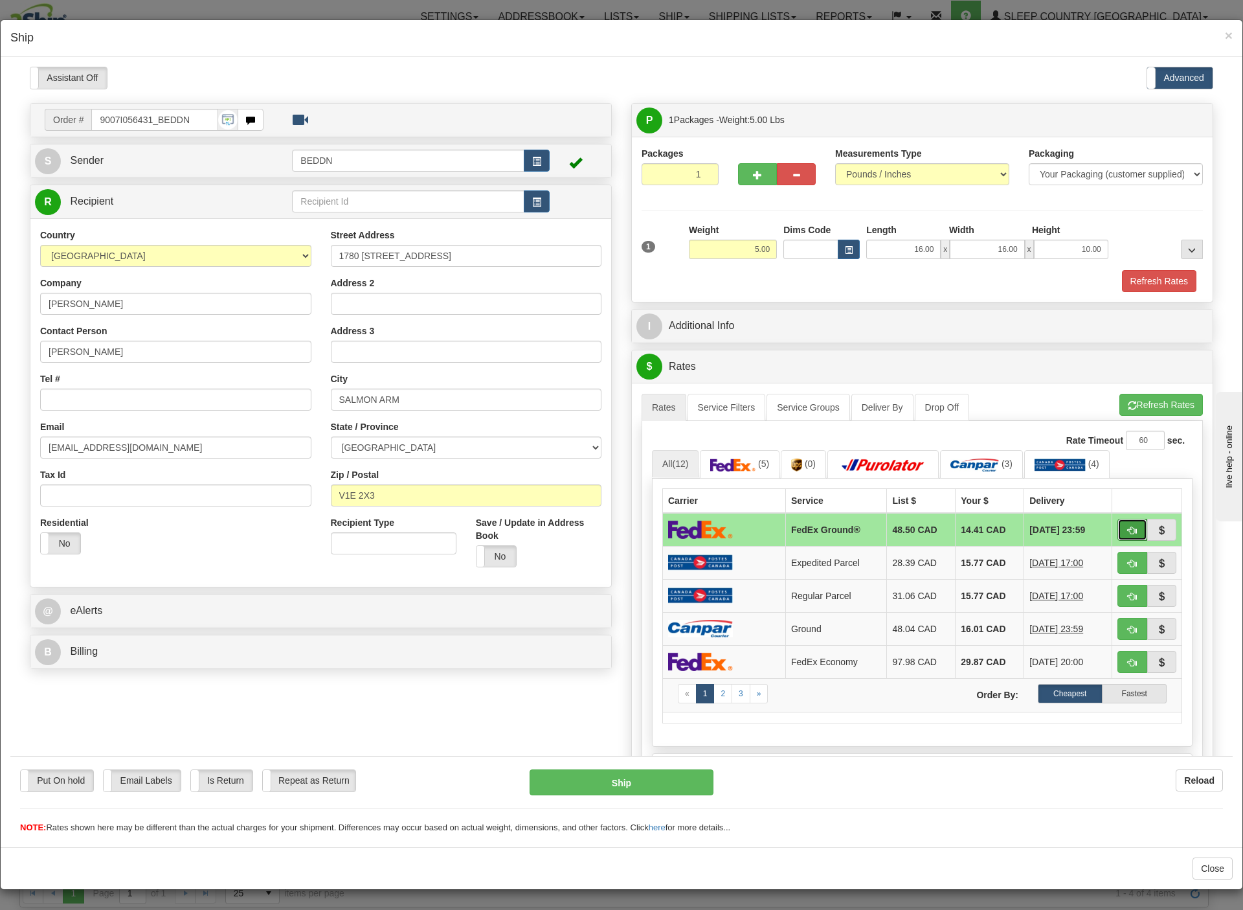
click at [1128, 534] on span "button" at bounding box center [1132, 530] width 9 height 8
type input "92"
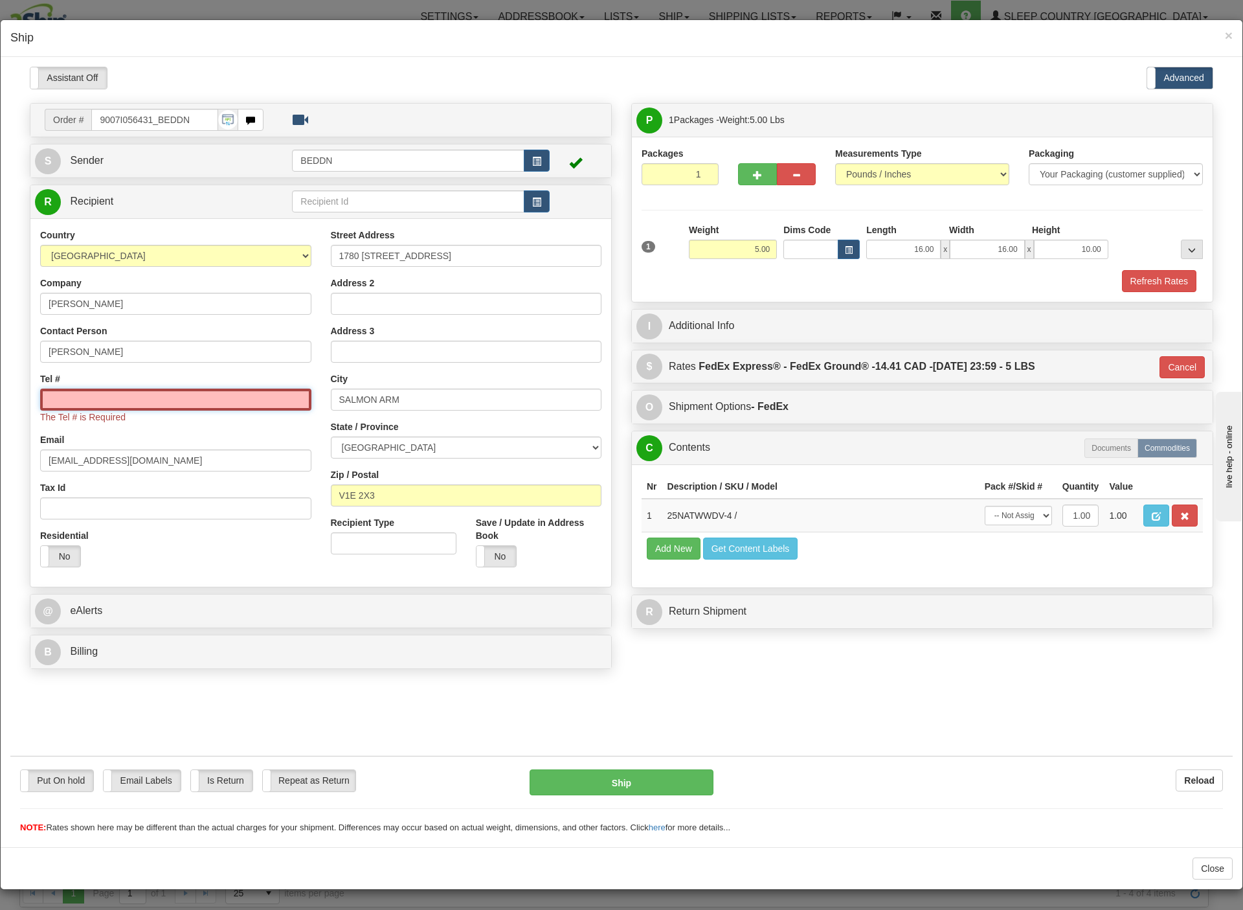
click at [203, 394] on input "Tel #" at bounding box center [175, 399] width 271 height 22
paste input "289-795-6019"
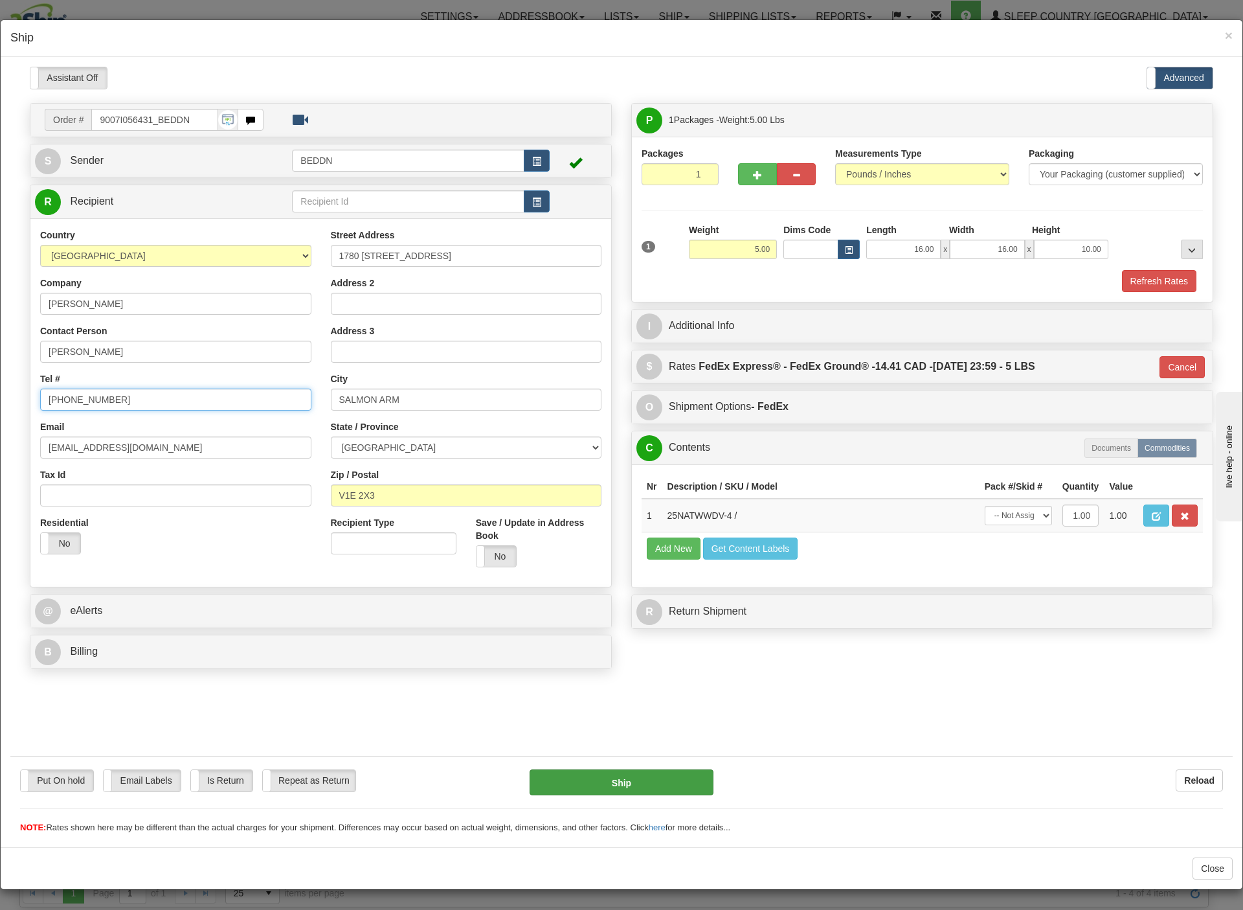
type input "289-795-6019"
click at [634, 778] on button "Ship" at bounding box center [622, 782] width 185 height 26
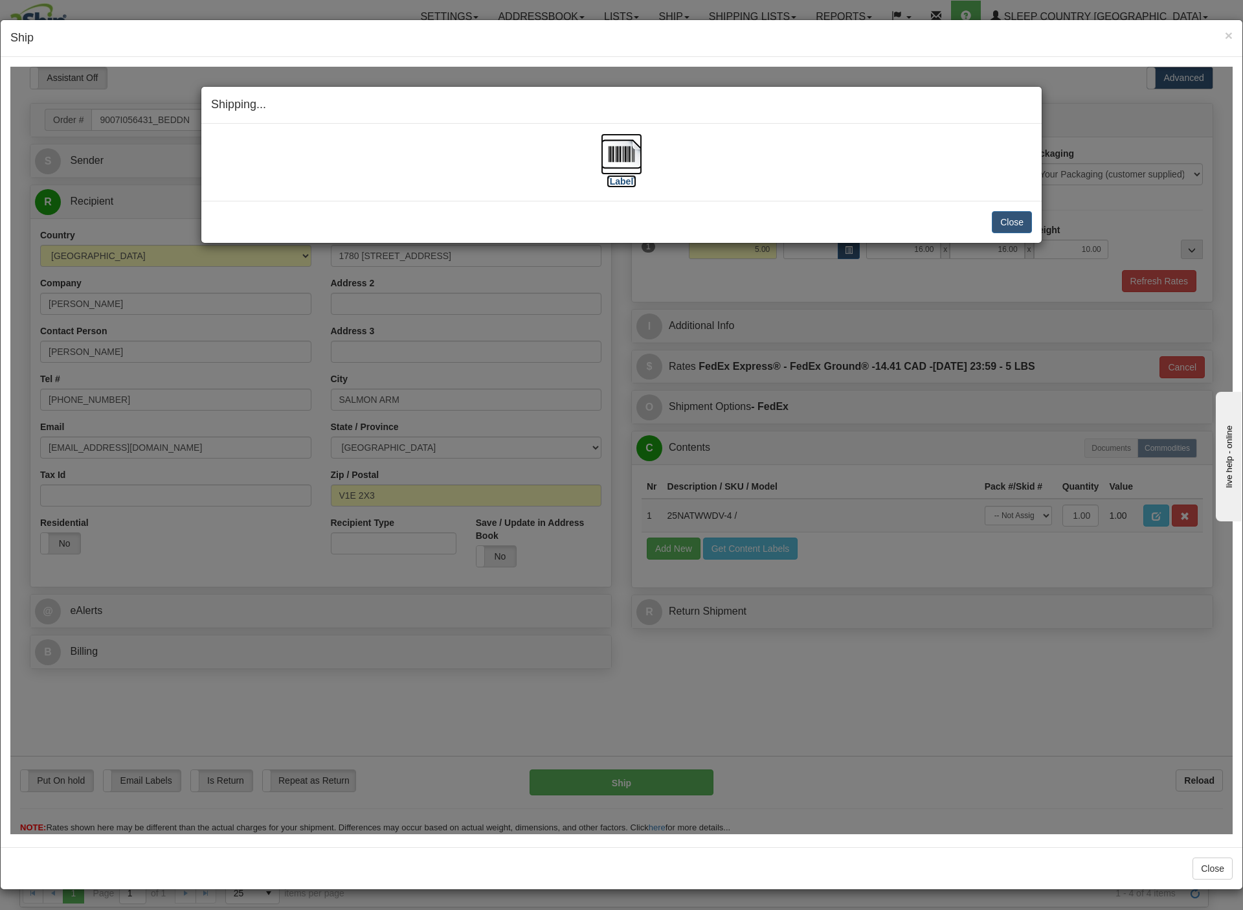
click at [607, 151] on img at bounding box center [621, 153] width 41 height 41
click at [1005, 218] on button "Close" at bounding box center [1012, 221] width 40 height 22
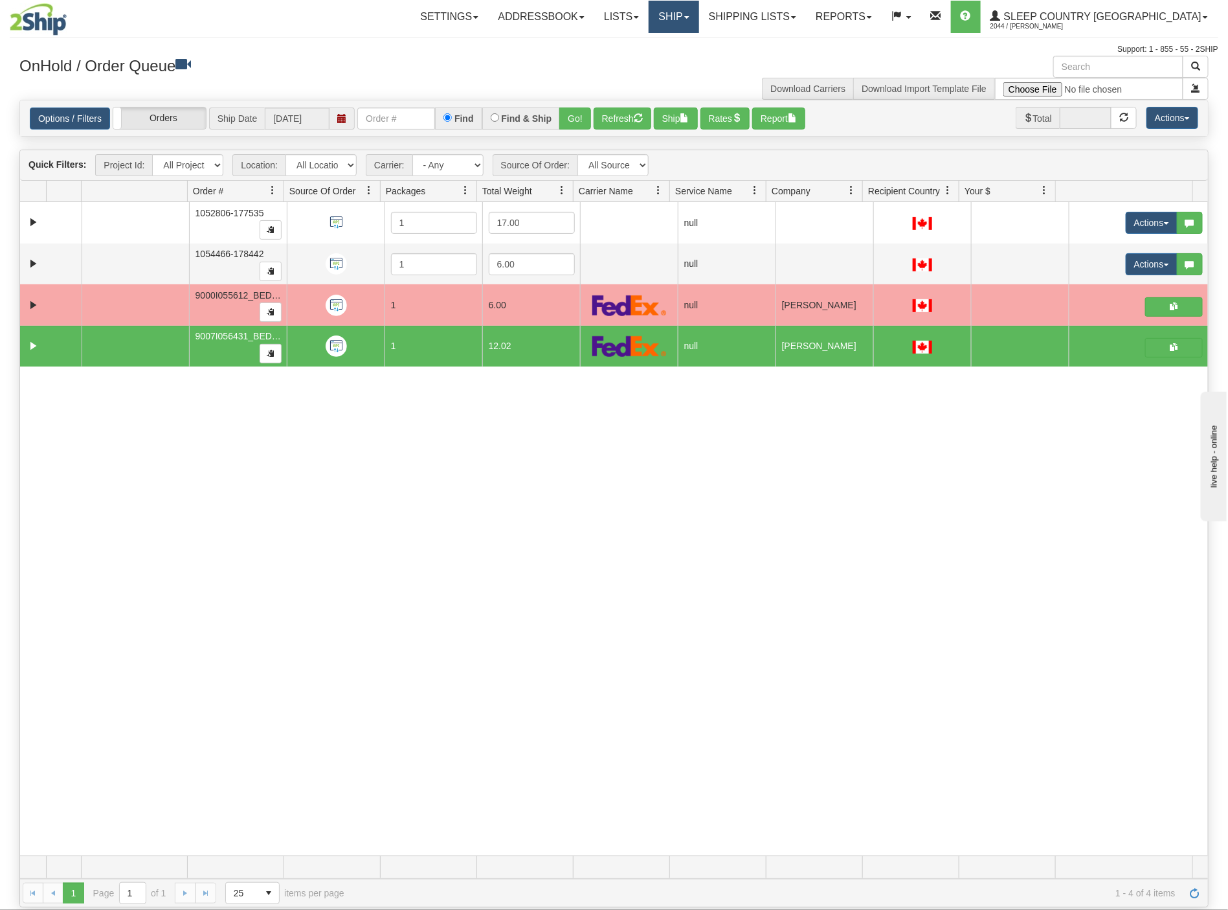
click at [699, 14] on link "Ship" at bounding box center [674, 17] width 50 height 32
click at [806, 19] on link "Shipping lists" at bounding box center [752, 17] width 107 height 32
click at [768, 41] on span "Current Shipments" at bounding box center [730, 45] width 76 height 10
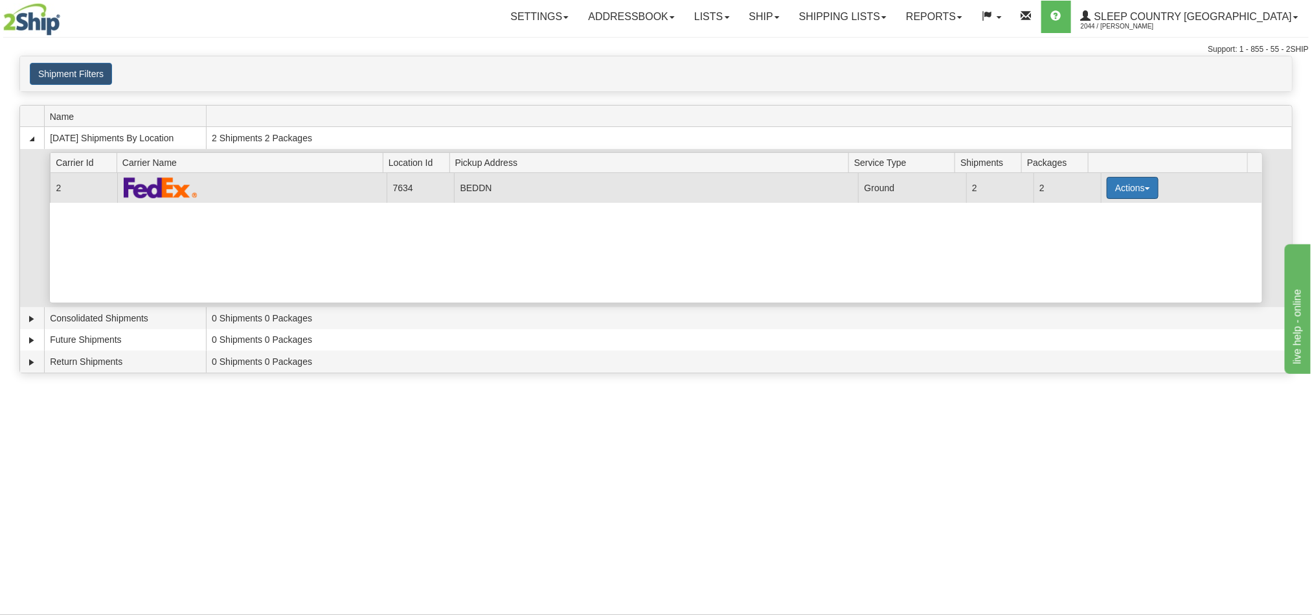
click at [1133, 192] on button "Actions" at bounding box center [1133, 188] width 52 height 22
click at [1089, 250] on span "Pickup" at bounding box center [1084, 245] width 34 height 9
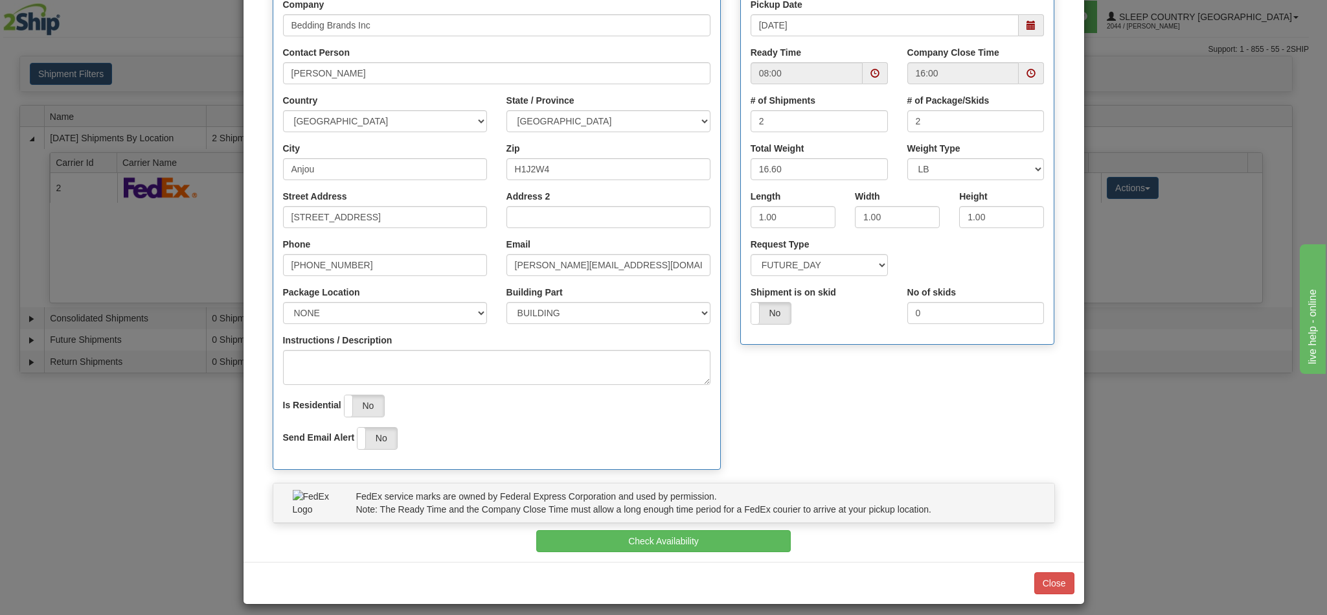
scroll to position [185, 0]
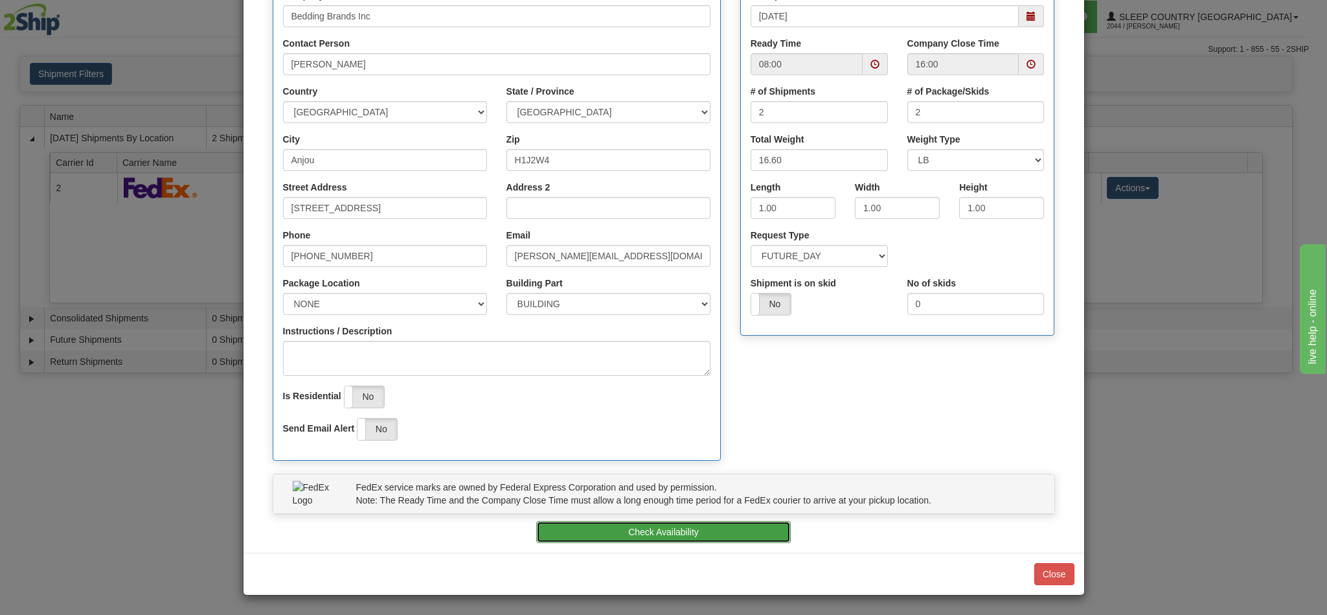
click at [682, 531] on button "Check Availability" at bounding box center [663, 532] width 254 height 22
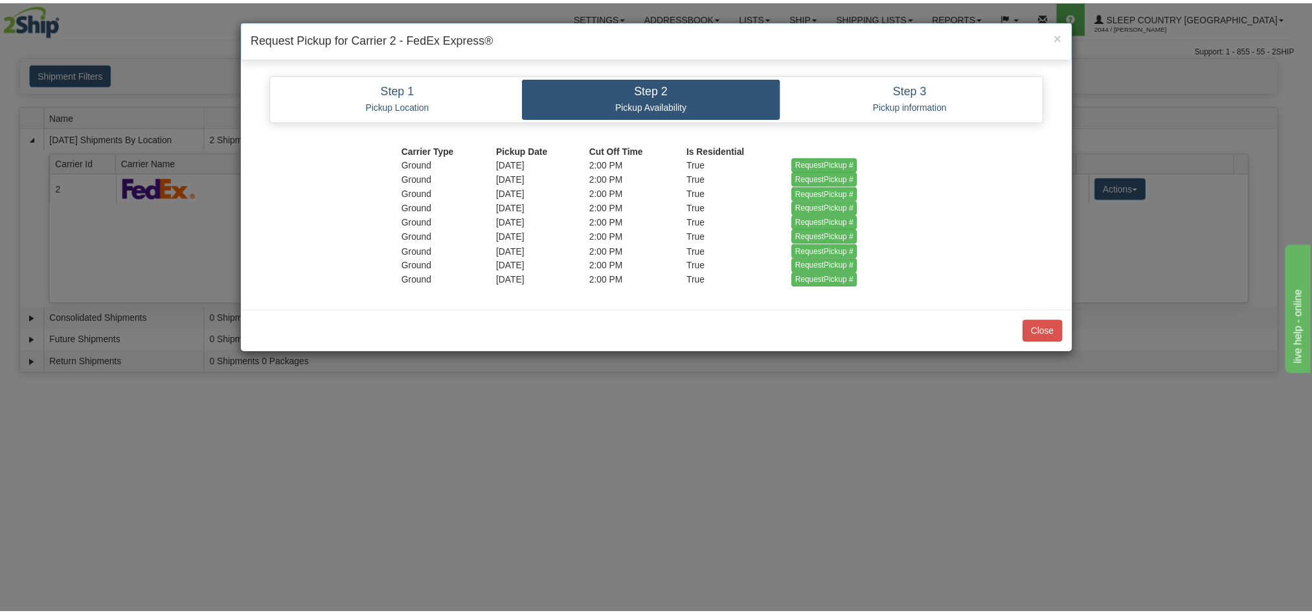
scroll to position [0, 0]
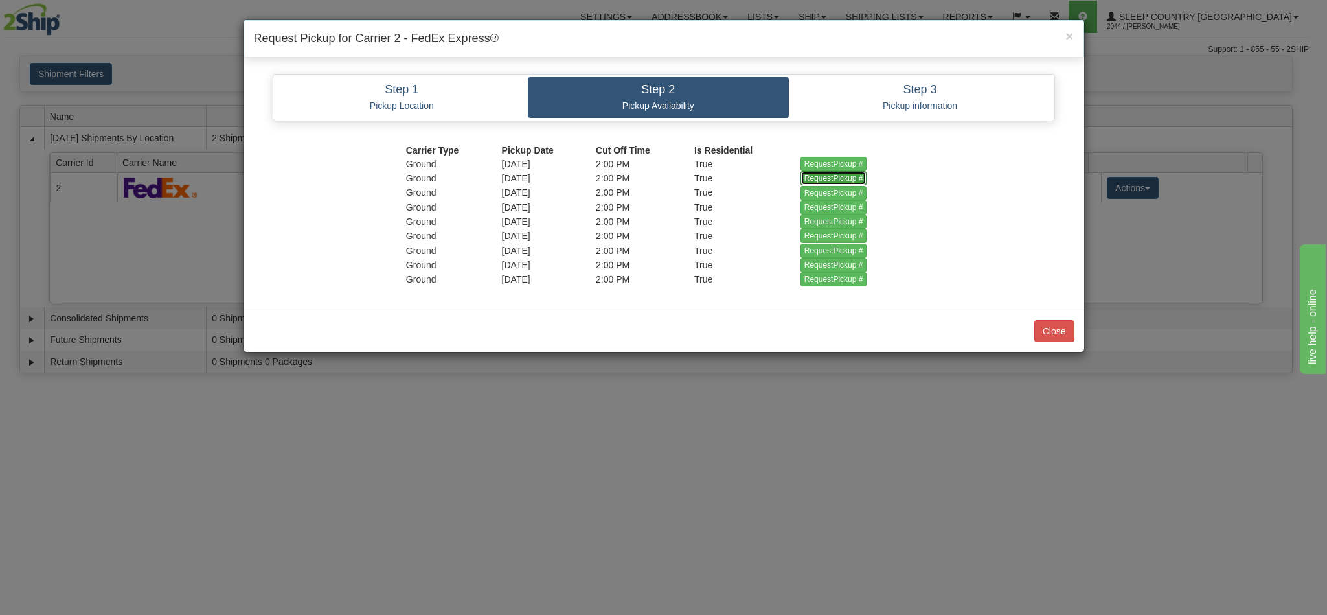
click at [819, 179] on input "RequestPickup #" at bounding box center [833, 178] width 67 height 14
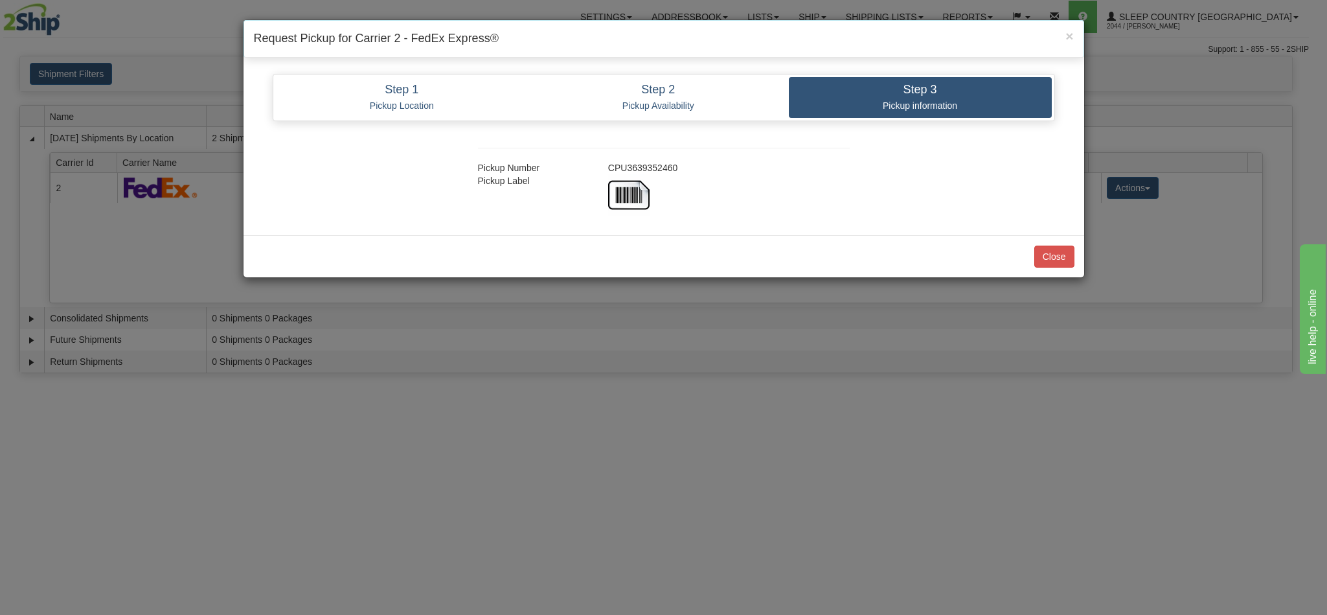
copy div "CPU3639352460"
drag, startPoint x: 677, startPoint y: 173, endPoint x: 607, endPoint y: 174, distance: 69.9
click at [607, 174] on div "CPU3639352460" at bounding box center [728, 167] width 261 height 13
click at [1053, 261] on button "Close" at bounding box center [1054, 256] width 40 height 22
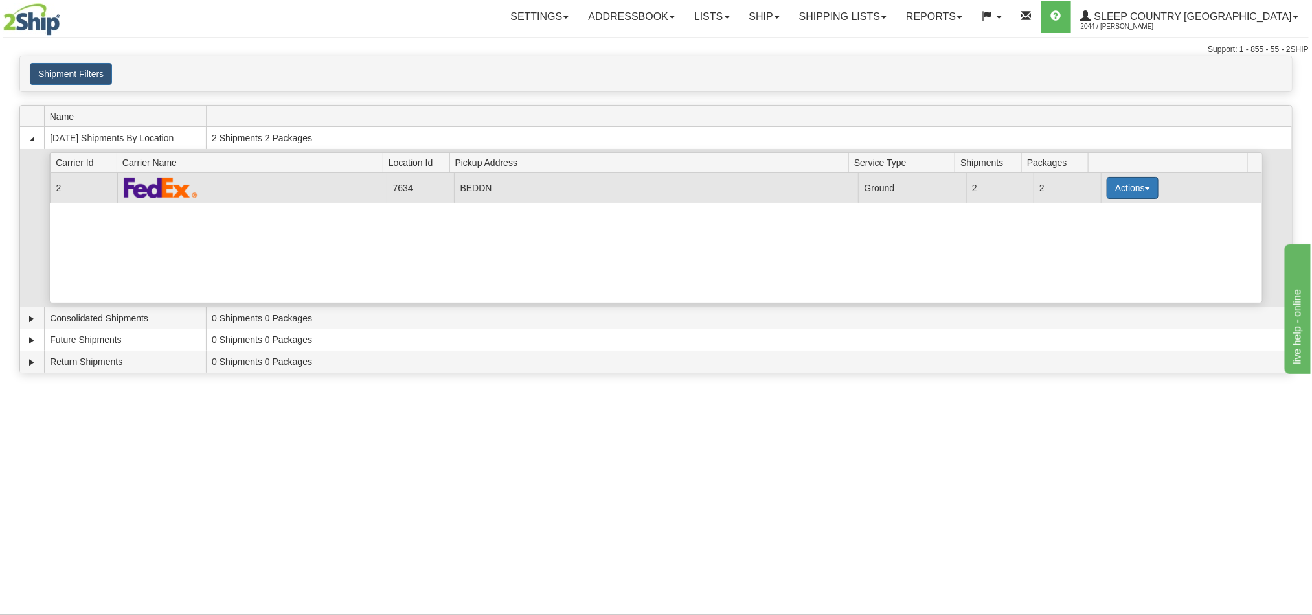
click at [1119, 198] on button "Actions" at bounding box center [1133, 188] width 52 height 22
click at [1096, 216] on span "Details" at bounding box center [1084, 211] width 35 height 9
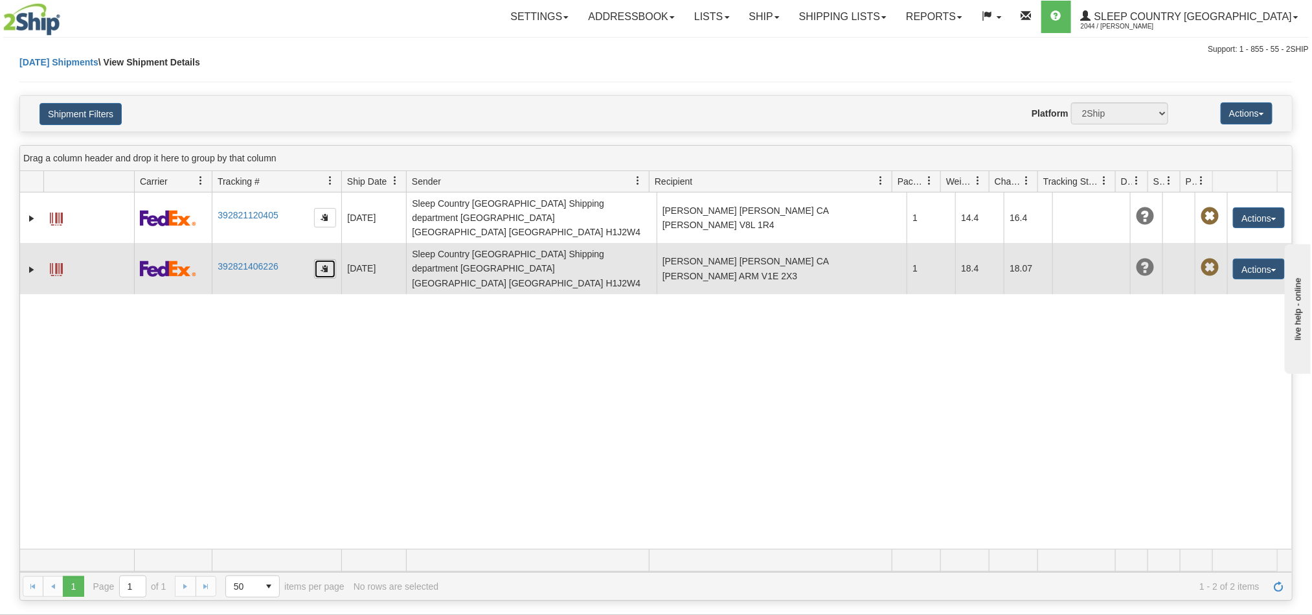
click at [330, 259] on button "button" at bounding box center [325, 268] width 22 height 19
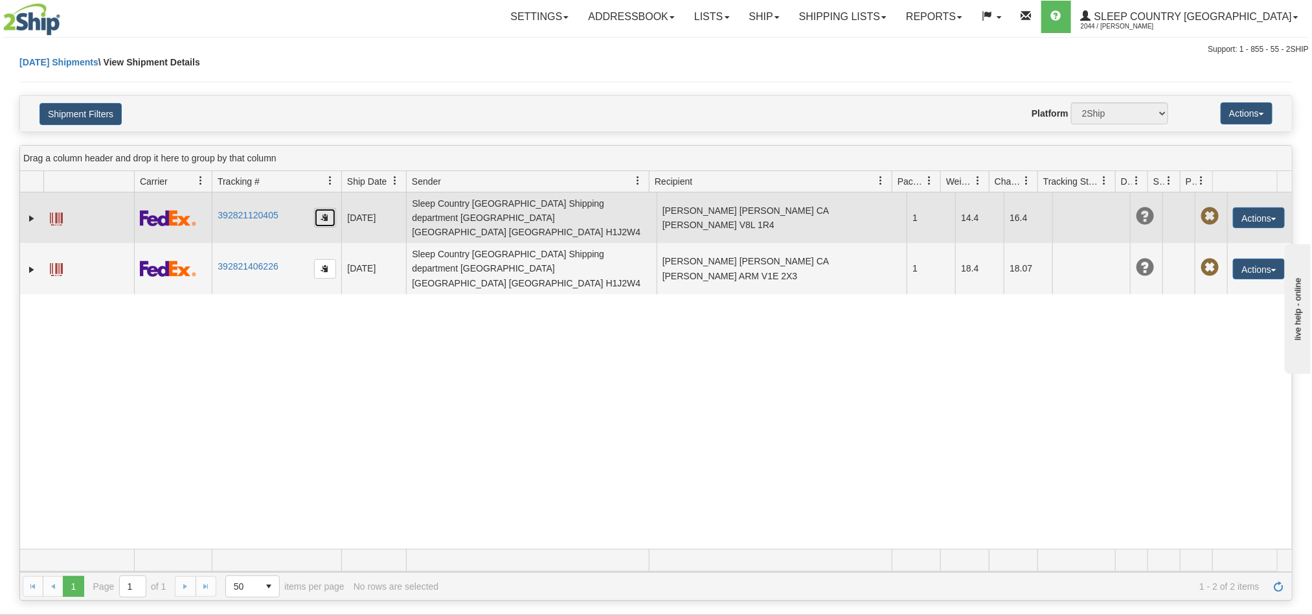
click at [332, 218] on button "button" at bounding box center [325, 217] width 22 height 19
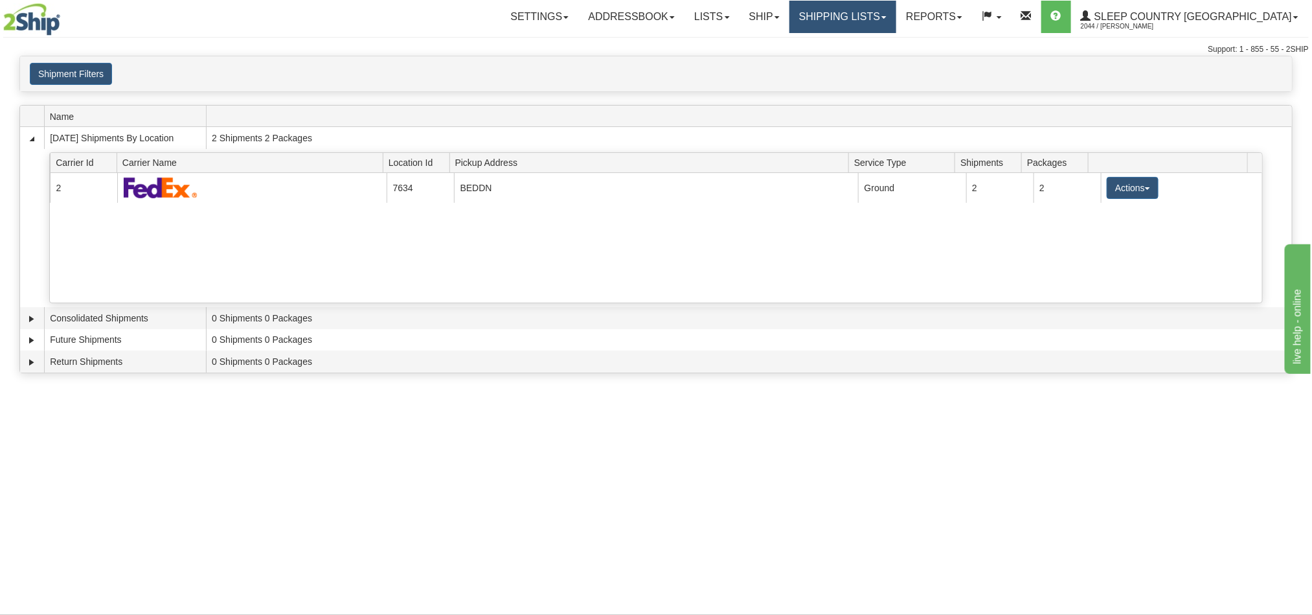
click at [865, 29] on link "Shipping lists" at bounding box center [842, 17] width 107 height 32
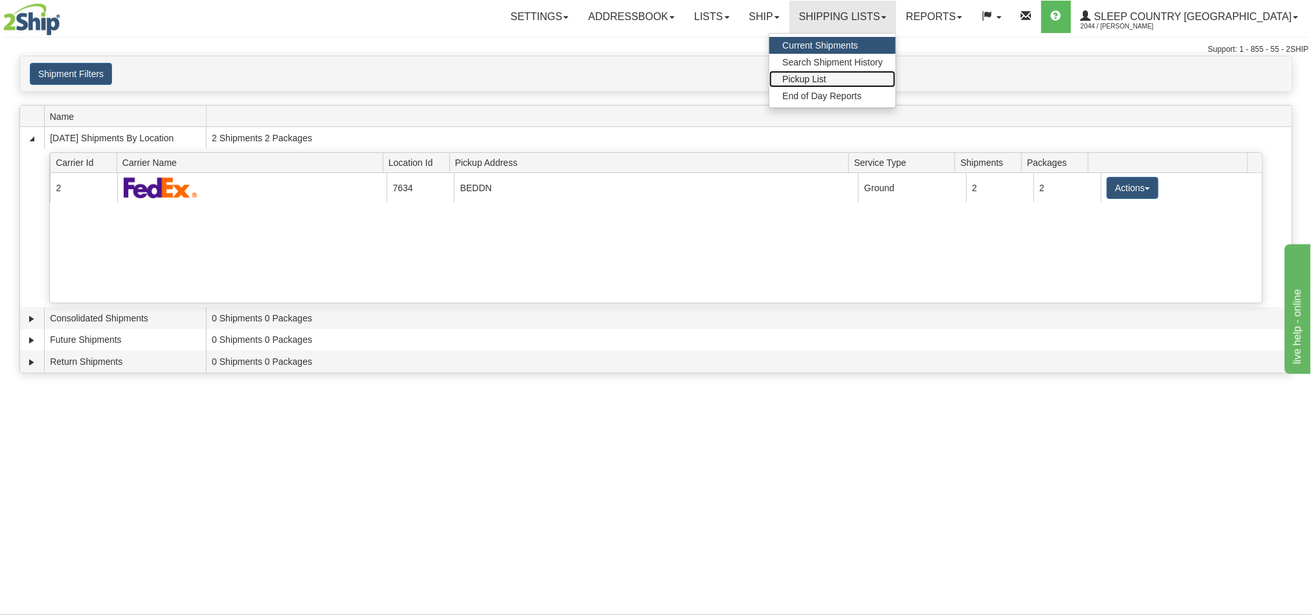
click at [826, 74] on span "Pickup List" at bounding box center [804, 79] width 44 height 10
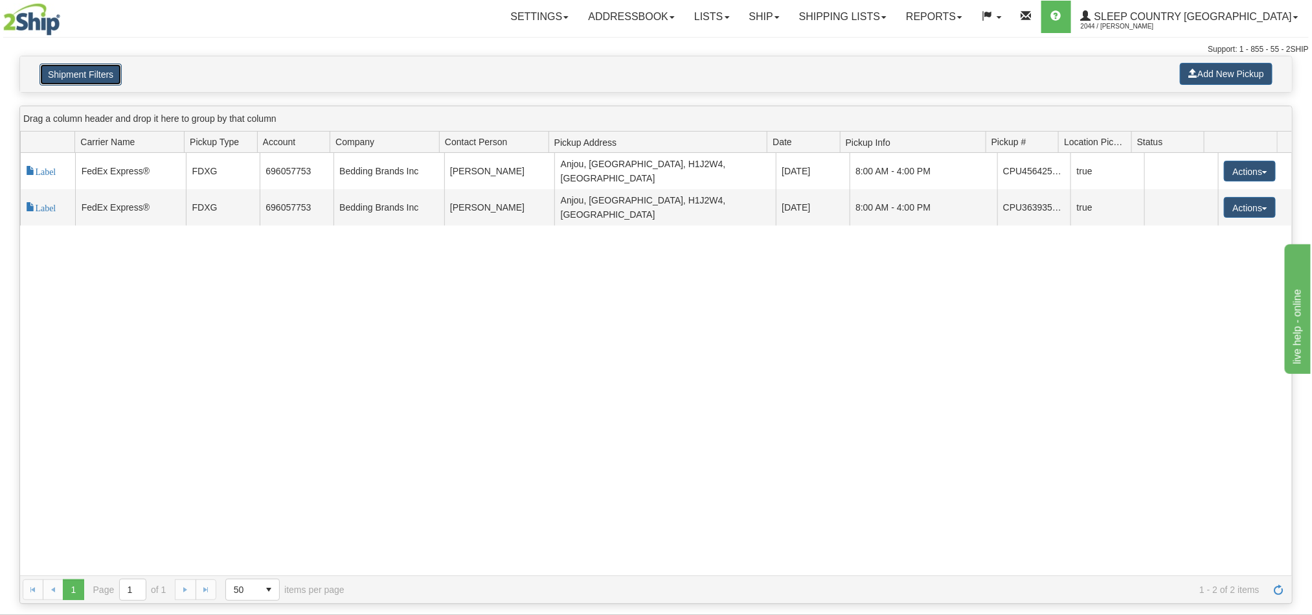
click at [96, 78] on button "Shipment Filters" at bounding box center [81, 74] width 82 height 22
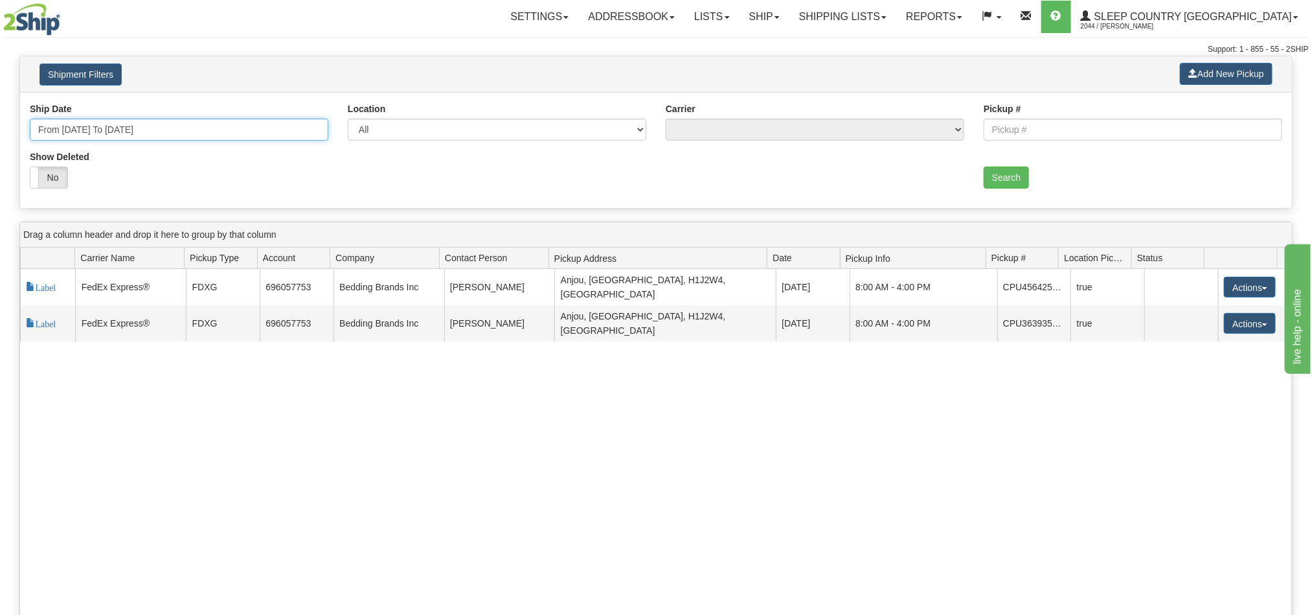
click at [144, 133] on input "From 09/03/2025 To 09/10/2025" at bounding box center [179, 130] width 299 height 22
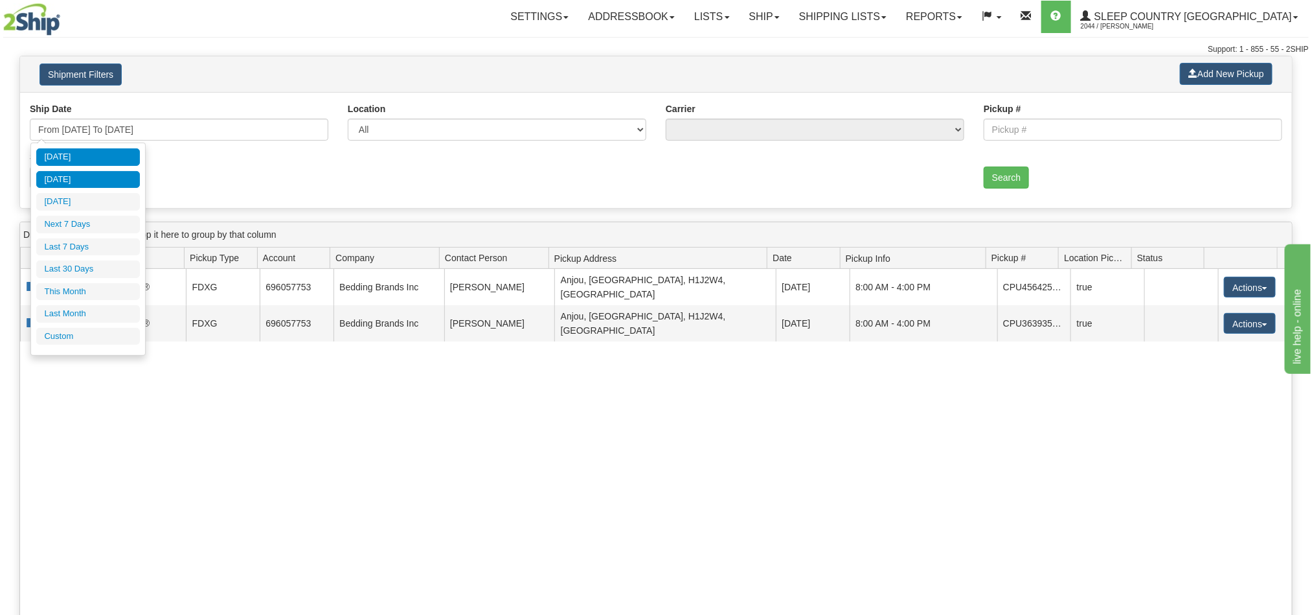
click at [105, 177] on li "Yesterday" at bounding box center [88, 179] width 104 height 17
type input "From 09/02/2025 To 09/02/2025"
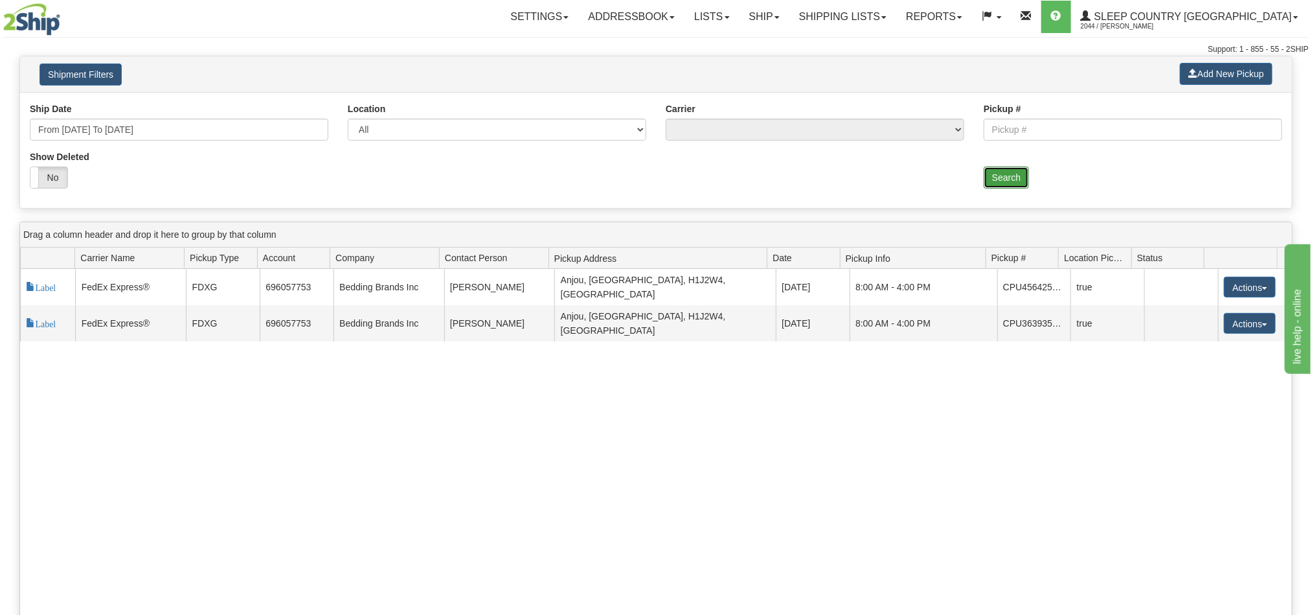
click at [999, 181] on button "Search" at bounding box center [1006, 177] width 45 height 22
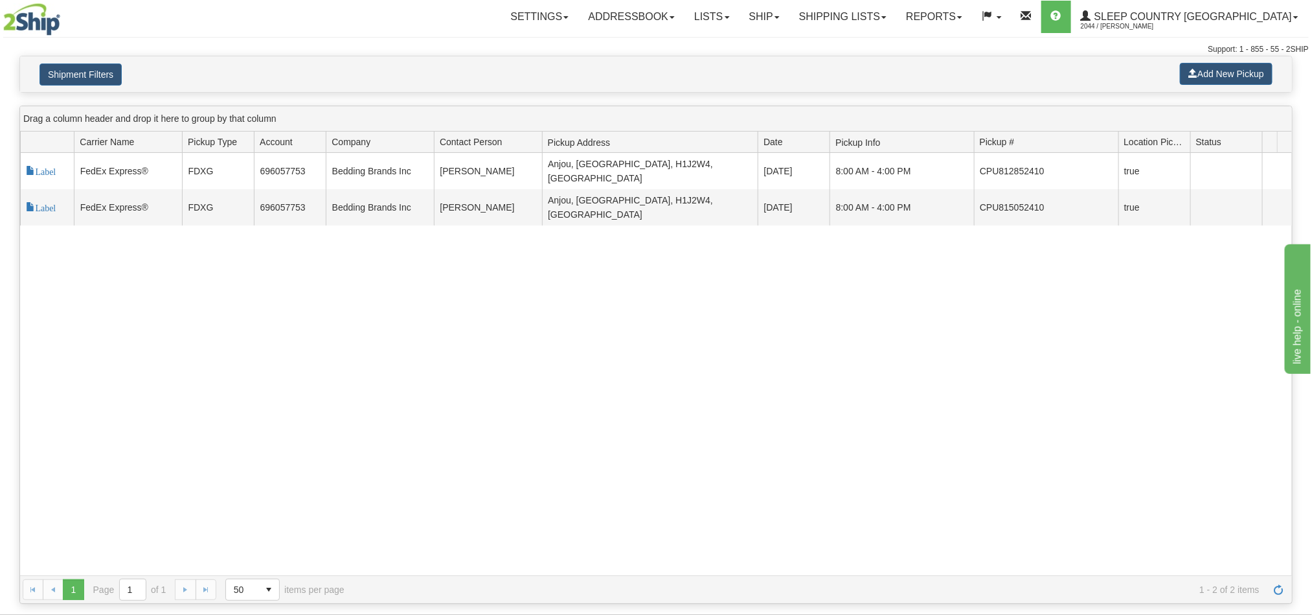
drag, startPoint x: 1056, startPoint y: 144, endPoint x: 1116, endPoint y: 142, distance: 60.3
click at [1116, 142] on div "Id Carrier Id Carrier Name Pickup Type Account Company Contact Person Pickup Ad…" at bounding box center [649, 141] width 1258 height 21
click at [789, 21] on link "Ship" at bounding box center [765, 17] width 50 height 32
click at [734, 45] on span "Ship Screen" at bounding box center [708, 45] width 49 height 10
